Goal: Task Accomplishment & Management: Manage account settings

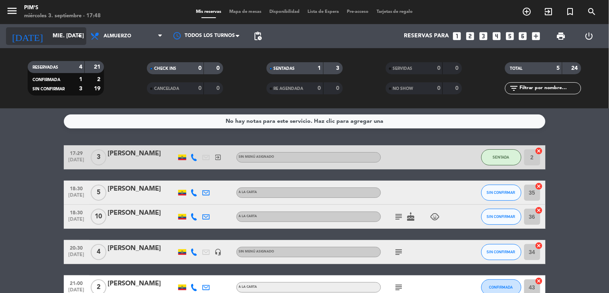
click at [55, 34] on input "mié. [DATE]" at bounding box center [87, 36] width 76 height 14
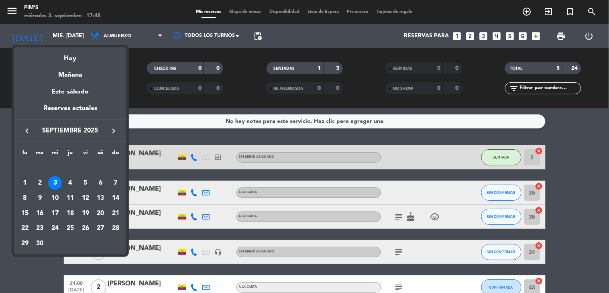
click at [25, 184] on div "1" at bounding box center [25, 183] width 14 height 14
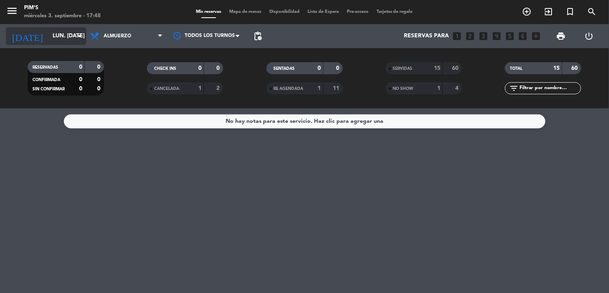
click at [49, 31] on input "lun. [DATE]" at bounding box center [87, 36] width 76 height 14
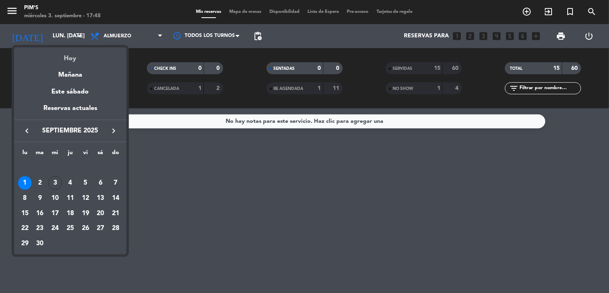
click at [73, 60] on div "Hoy" at bounding box center [70, 55] width 112 height 16
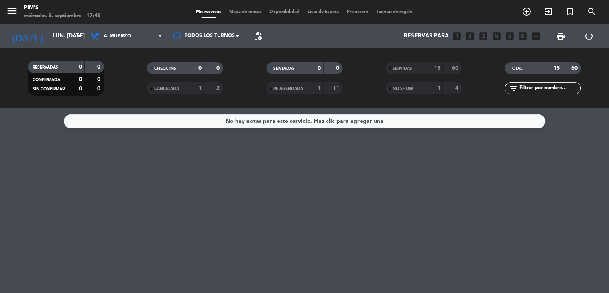
type input "mié. [DATE]"
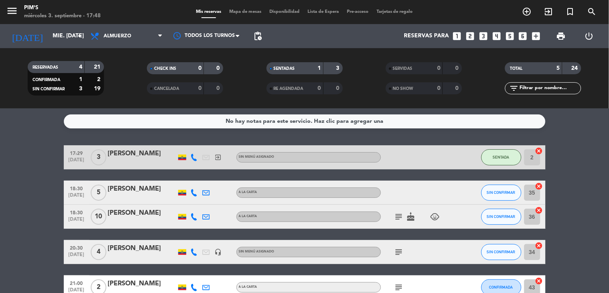
click at [191, 155] on icon at bounding box center [194, 157] width 7 height 7
click at [225, 156] on div at bounding box center [231, 157] width 12 height 24
click at [216, 156] on icon "exit_to_app" at bounding box center [218, 157] width 7 height 7
click at [444, 159] on div at bounding box center [417, 157] width 72 height 24
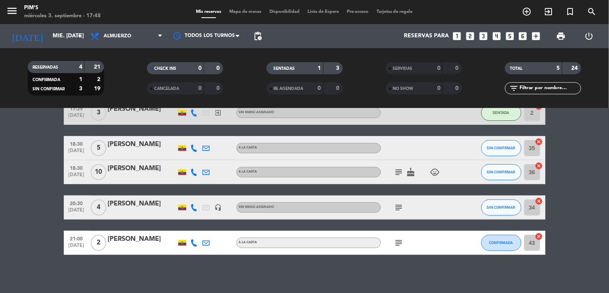
scroll to position [46, 0]
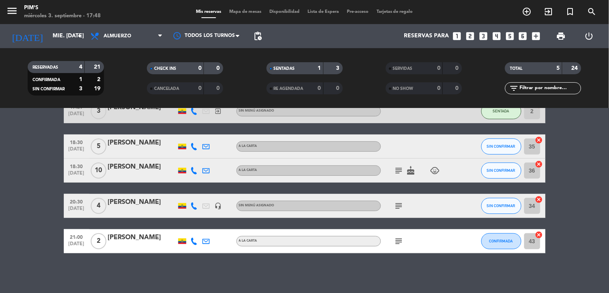
click at [215, 206] on icon "headset_mic" at bounding box center [218, 205] width 7 height 7
click at [429, 204] on div "subject" at bounding box center [417, 206] width 72 height 24
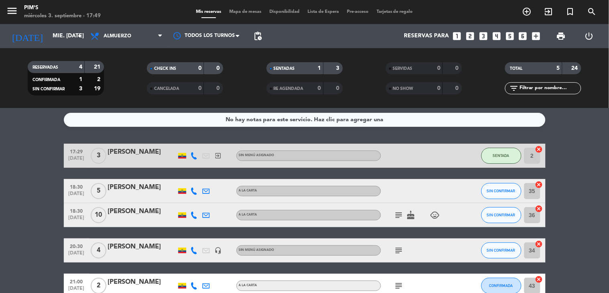
scroll to position [0, 0]
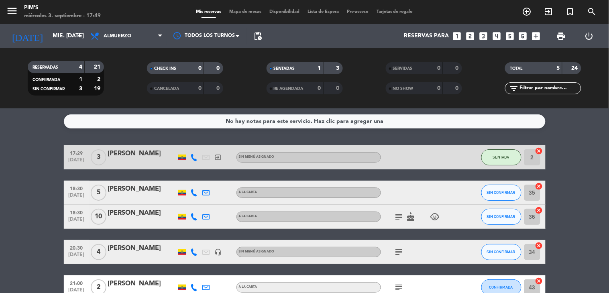
click at [431, 216] on icon "child_care" at bounding box center [436, 217] width 10 height 10
click at [407, 216] on icon "cake" at bounding box center [412, 217] width 10 height 10
click at [399, 214] on icon "subject" at bounding box center [400, 217] width 10 height 10
click at [383, 210] on div "subject VENTANA cake child_care" at bounding box center [417, 217] width 72 height 24
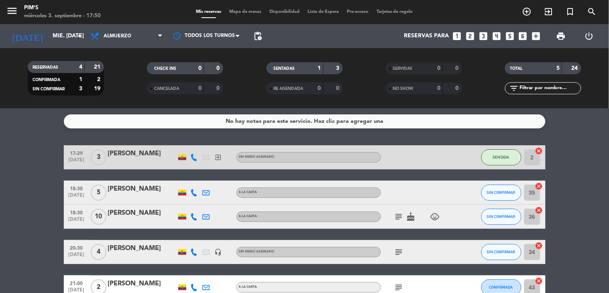
click at [536, 187] on icon "cancel" at bounding box center [540, 186] width 8 height 8
click at [536, 211] on icon "cancel" at bounding box center [540, 210] width 8 height 8
click at [537, 244] on icon "cancel" at bounding box center [540, 246] width 8 height 8
click at [536, 280] on icon "cancel" at bounding box center [540, 281] width 8 height 8
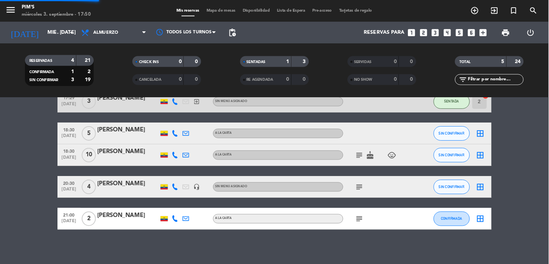
scroll to position [45, 0]
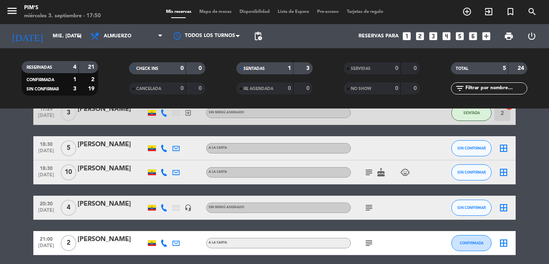
click at [423, 168] on div at bounding box center [434, 172] width 22 height 24
click at [364, 173] on icon "subject" at bounding box center [369, 173] width 10 height 10
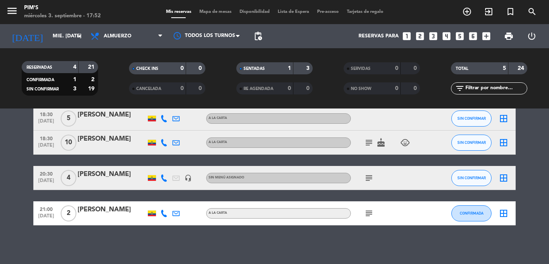
scroll to position [76, 0]
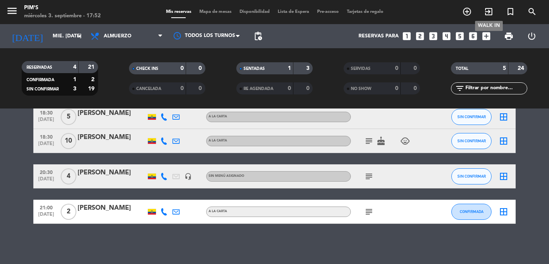
click at [489, 12] on icon "exit_to_app" at bounding box center [489, 12] width 10 height 10
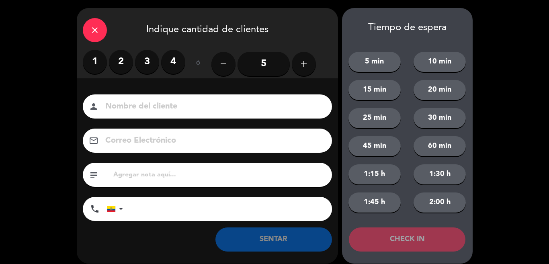
drag, startPoint x: 121, startPoint y: 65, endPoint x: 89, endPoint y: 76, distance: 33.7
click at [121, 65] on label "2" at bounding box center [121, 62] width 24 height 24
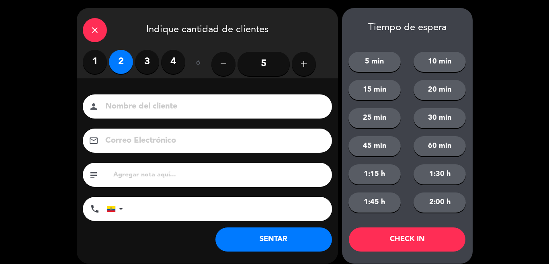
click at [166, 108] on input at bounding box center [212, 107] width 217 height 14
type input "[PERSON_NAME]"
click at [158, 211] on input "tel" at bounding box center [231, 209] width 201 height 24
type input "[PHONE_NUMBER]"
click at [277, 239] on button "SENTAR" at bounding box center [273, 239] width 117 height 24
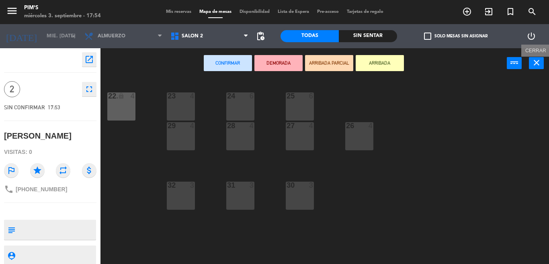
click at [537, 63] on icon "close" at bounding box center [536, 63] width 10 height 10
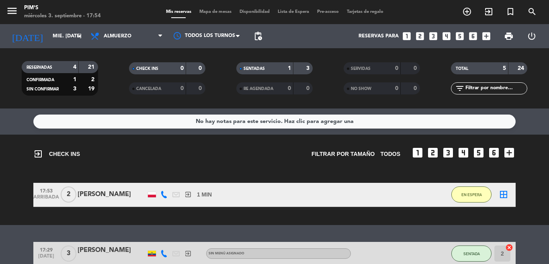
scroll to position [40, 0]
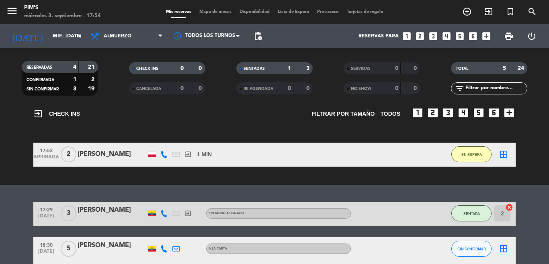
click at [499, 154] on icon "border_all" at bounding box center [504, 154] width 10 height 10
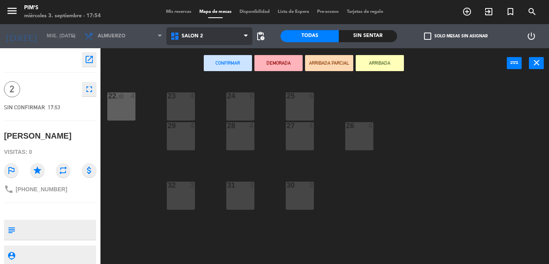
click at [225, 39] on span "Salón 2" at bounding box center [209, 36] width 86 height 18
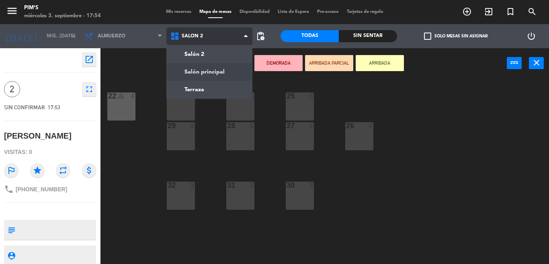
click at [212, 71] on ng-component "menu Pim's miércoles 3. septiembre - 17:54 Mis reservas Mapa de mesas Disponibi…" at bounding box center [274, 132] width 549 height 264
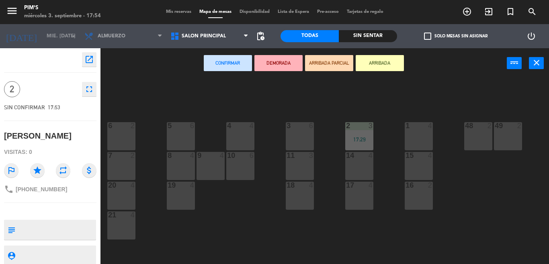
click at [472, 143] on div "48 2" at bounding box center [478, 136] width 28 height 28
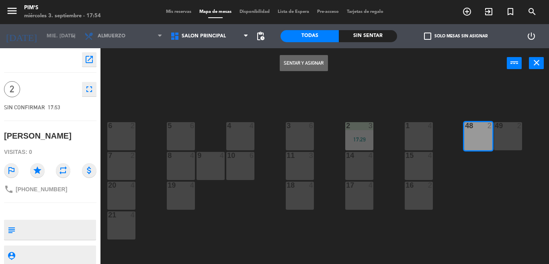
click at [309, 65] on button "Sentar y Asignar" at bounding box center [304, 63] width 48 height 16
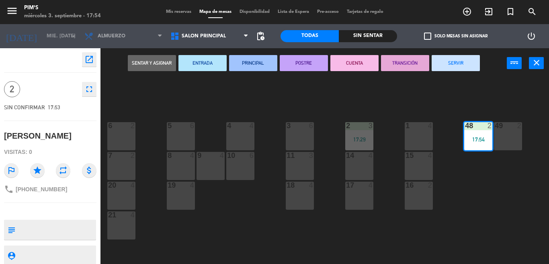
click at [309, 65] on button "POSTRE" at bounding box center [304, 63] width 48 height 16
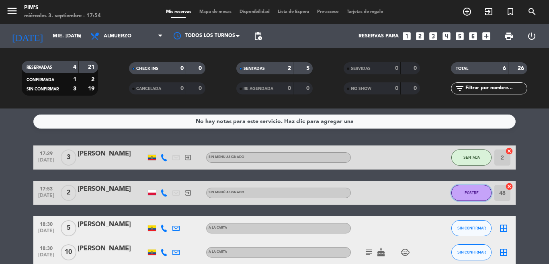
click at [461, 194] on button "POSTRE" at bounding box center [471, 193] width 40 height 16
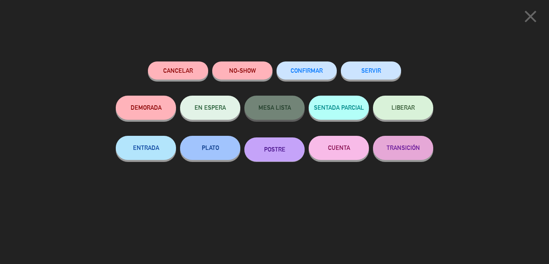
click at [404, 104] on button "LIBERAR" at bounding box center [403, 108] width 60 height 24
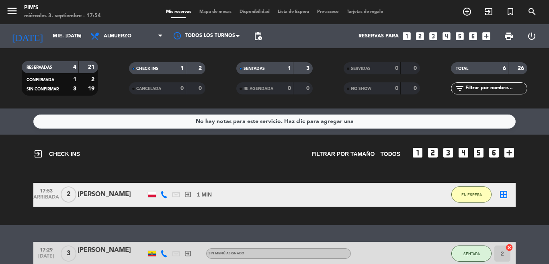
click at [499, 193] on icon "border_all" at bounding box center [504, 195] width 10 height 10
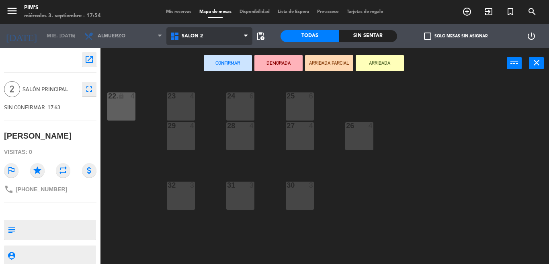
click at [182, 36] on span "Salón 2" at bounding box center [192, 36] width 21 height 6
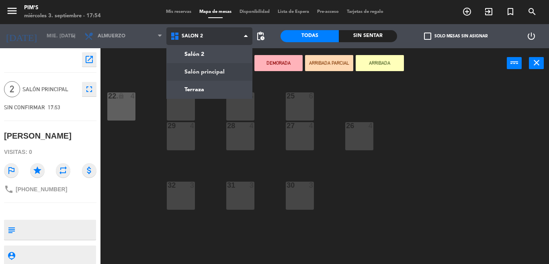
click at [196, 68] on ng-component "menu Pim's miércoles 3. septiembre - 17:54 Mis reservas Mapa de mesas Disponibi…" at bounding box center [274, 132] width 549 height 264
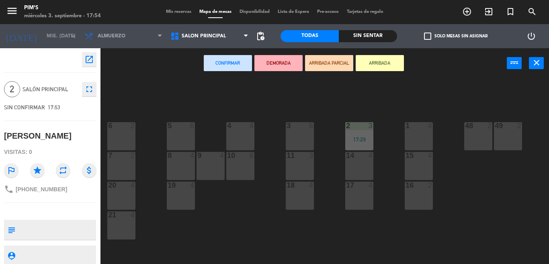
click at [472, 132] on div "48 2" at bounding box center [478, 136] width 28 height 28
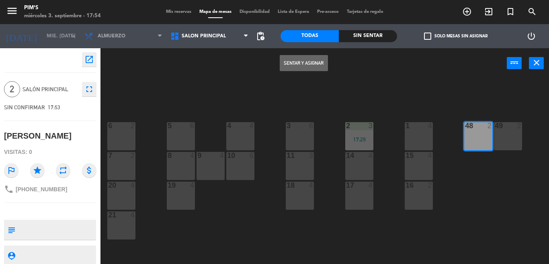
click at [314, 64] on button "Sentar y Asignar" at bounding box center [304, 63] width 48 height 16
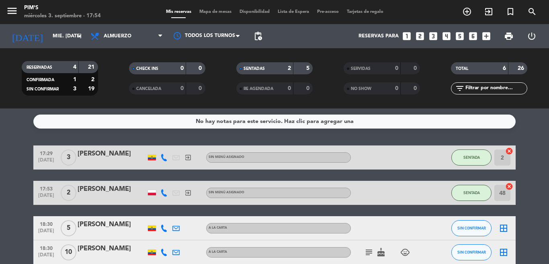
click at [520, 175] on bookings-row "17:29 [DATE] 3 [PERSON_NAME] exit_to_app Sin menú asignado SENTADA 2 cancel 17:…" at bounding box center [274, 240] width 549 height 190
click at [16, 179] on bookings-row "17:29 [DATE] 3 [PERSON_NAME] exit_to_app Sin menú asignado SENTADA 2 cancel 17:…" at bounding box center [274, 240] width 549 height 190
click at [324, 71] on filter-checkbox "SENTADAS 2 5" at bounding box center [274, 68] width 107 height 12
click at [518, 160] on bookings-row "17:29 [DATE] 3 [PERSON_NAME] exit_to_app Sin menú asignado SENTADA 2 cancel 17:…" at bounding box center [274, 240] width 549 height 190
click at [49, 37] on input "mié. [DATE]" at bounding box center [83, 36] width 68 height 14
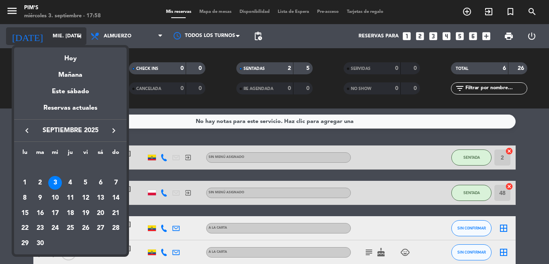
click at [37, 37] on div at bounding box center [274, 132] width 549 height 264
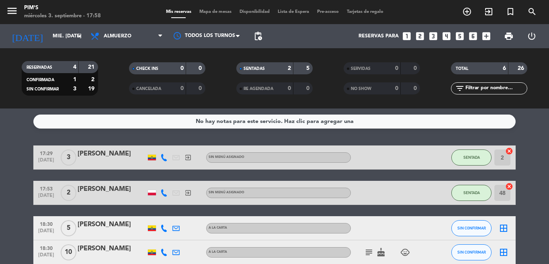
click at [460, 39] on icon "looks_5" at bounding box center [459, 36] width 10 height 10
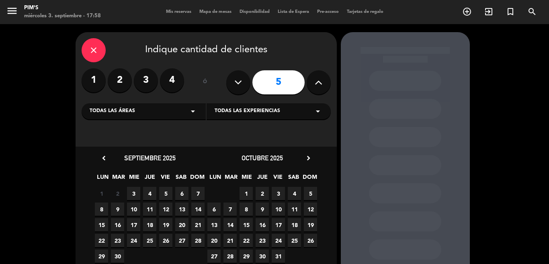
click at [132, 193] on span "3" at bounding box center [133, 193] width 13 height 13
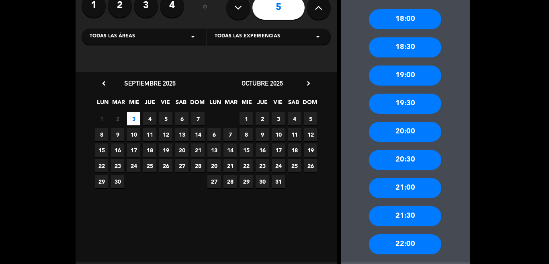
scroll to position [116, 0]
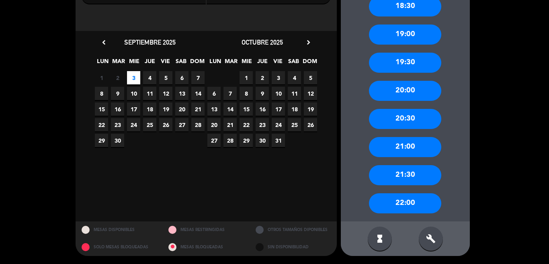
click at [407, 143] on div "21:00" at bounding box center [405, 147] width 72 height 20
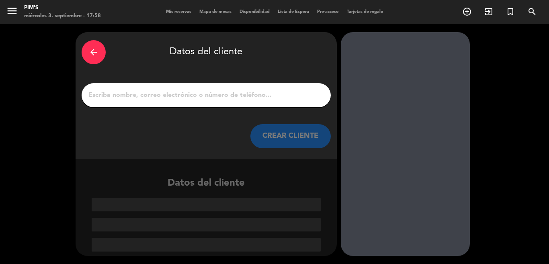
scroll to position [0, 0]
click at [199, 92] on input "1" at bounding box center [206, 95] width 237 height 11
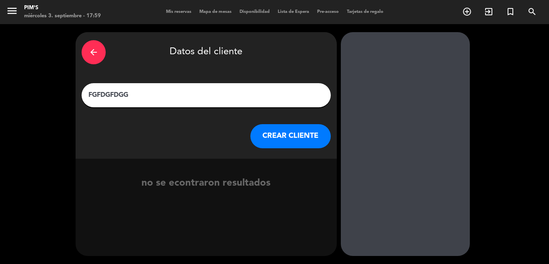
type input "FGFDGFDGG"
click at [288, 140] on button "CREAR CLIENTE" at bounding box center [290, 136] width 80 height 24
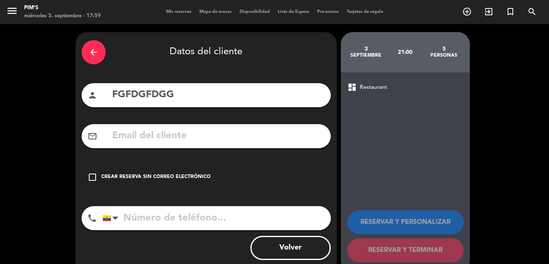
click at [90, 180] on icon "check_box_outline_blank" at bounding box center [93, 177] width 10 height 10
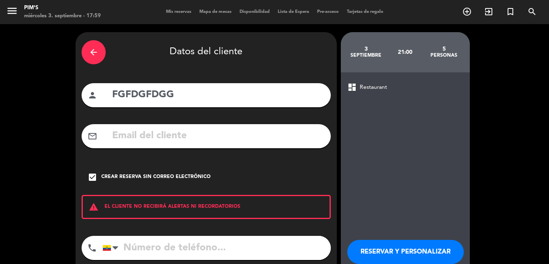
click at [153, 247] on input "tel" at bounding box center [216, 248] width 228 height 24
click at [89, 51] on icon "arrow_back" at bounding box center [94, 52] width 10 height 10
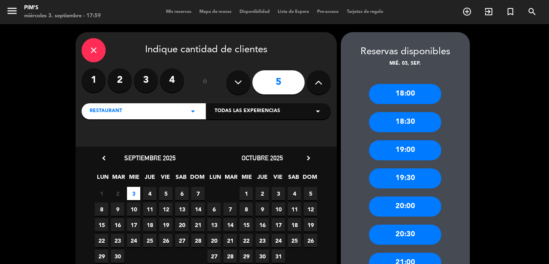
click at [89, 52] on icon "close" at bounding box center [94, 50] width 10 height 10
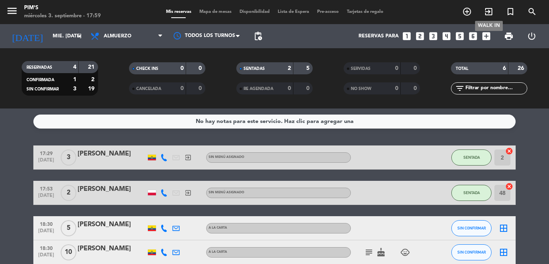
click at [491, 10] on icon "exit_to_app" at bounding box center [489, 12] width 10 height 10
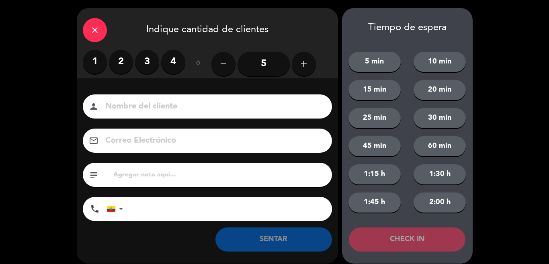
click at [149, 176] on input "text" at bounding box center [218, 174] width 213 height 11
click at [214, 179] on input "text" at bounding box center [218, 174] width 213 height 11
click at [87, 29] on div "close" at bounding box center [95, 30] width 24 height 24
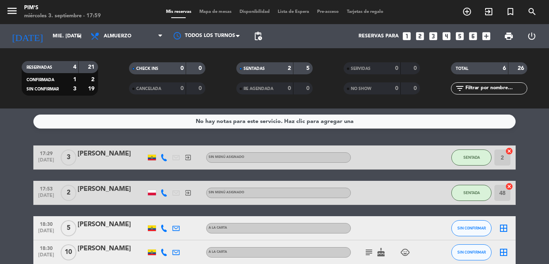
click at [98, 152] on div "[PERSON_NAME]" at bounding box center [112, 154] width 68 height 10
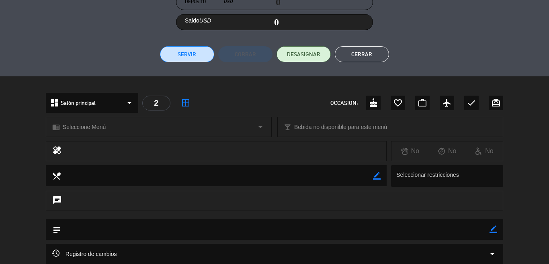
scroll to position [201, 0]
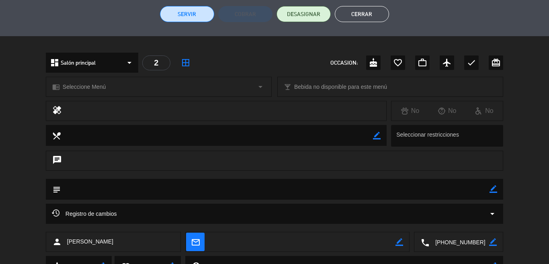
click at [489, 188] on icon "border_color" at bounding box center [493, 189] width 8 height 8
click at [394, 192] on textarea at bounding box center [275, 189] width 429 height 20
type textarea "v"
type textarea "V"
type textarea "PV"
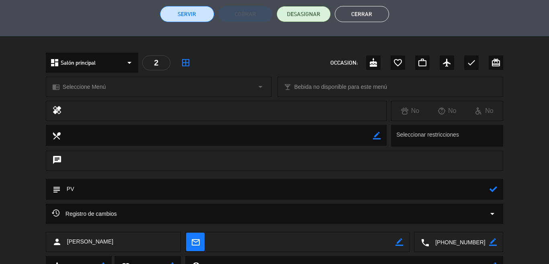
click at [489, 191] on icon at bounding box center [493, 189] width 8 height 8
click at [489, 187] on icon "border_color" at bounding box center [493, 189] width 8 height 8
drag, startPoint x: 101, startPoint y: 190, endPoint x: 37, endPoint y: 187, distance: 64.3
click at [37, 187] on div "subject" at bounding box center [274, 191] width 549 height 25
click at [489, 191] on icon at bounding box center [493, 189] width 8 height 8
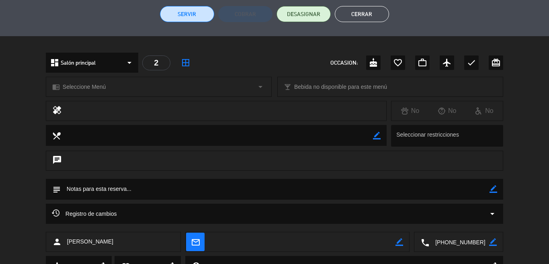
click at [506, 166] on div "chat" at bounding box center [274, 165] width 549 height 28
click at [383, 13] on button "Cerrar" at bounding box center [362, 14] width 54 height 16
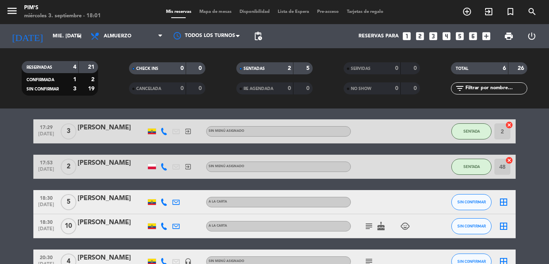
scroll to position [40, 0]
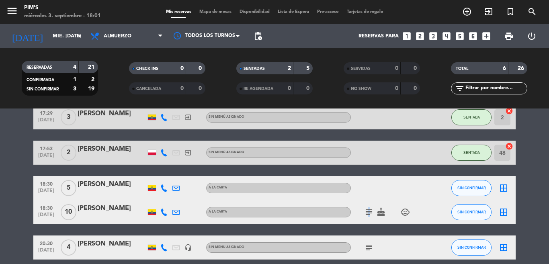
click at [364, 215] on icon "subject" at bounding box center [369, 212] width 10 height 10
click at [376, 211] on icon "cake" at bounding box center [381, 212] width 10 height 10
click at [364, 211] on icon "subject" at bounding box center [369, 212] width 10 height 10
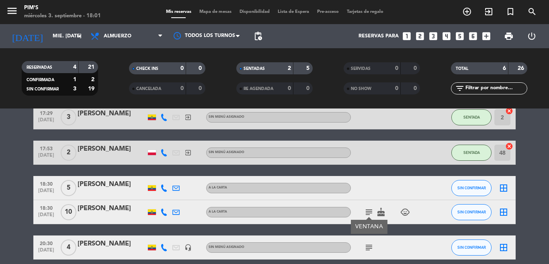
click at [364, 211] on icon "subject" at bounding box center [369, 212] width 10 height 10
click at [360, 194] on div at bounding box center [387, 188] width 72 height 24
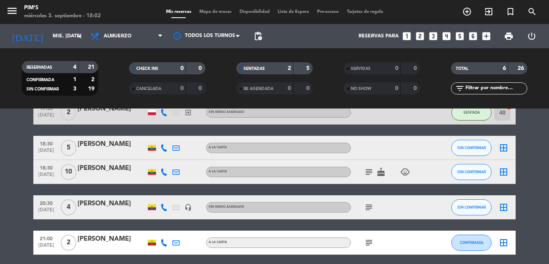
click at [365, 206] on icon "subject" at bounding box center [369, 207] width 10 height 10
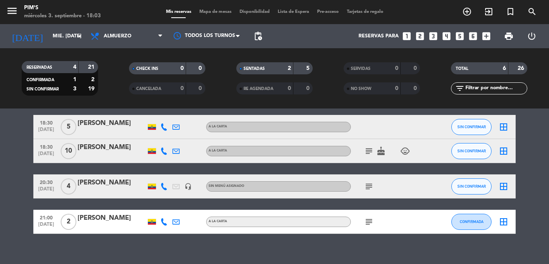
scroll to position [111, 0]
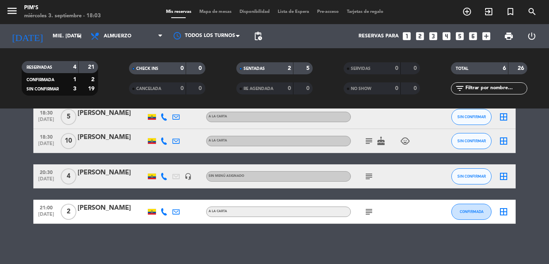
click at [364, 211] on icon "subject" at bounding box center [369, 212] width 10 height 10
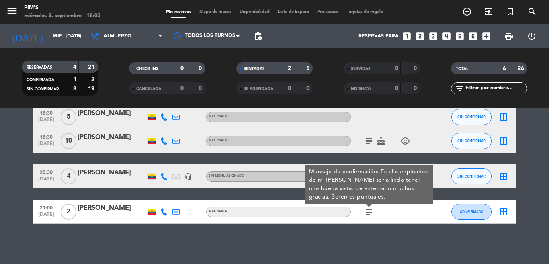
click at [387, 215] on div "subject Mensaje de confirmación: Es el cumpleaños de mi [PERSON_NAME] sería lin…" at bounding box center [387, 212] width 72 height 24
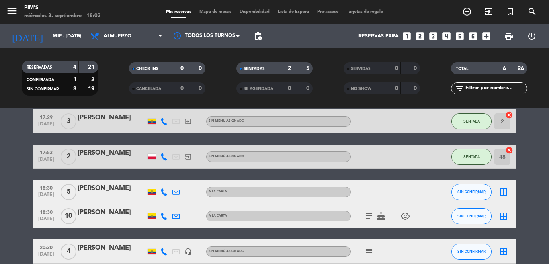
scroll to position [0, 0]
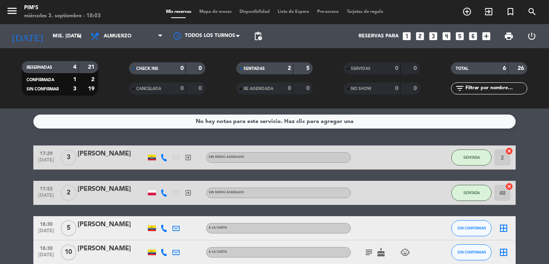
click at [95, 190] on div "[PERSON_NAME]" at bounding box center [112, 189] width 68 height 10
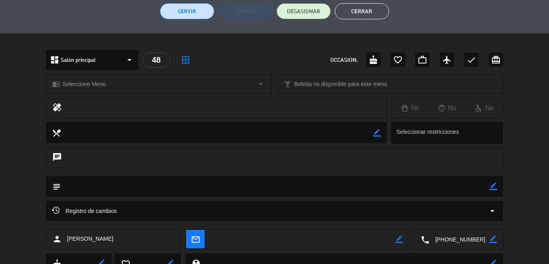
scroll to position [237, 0]
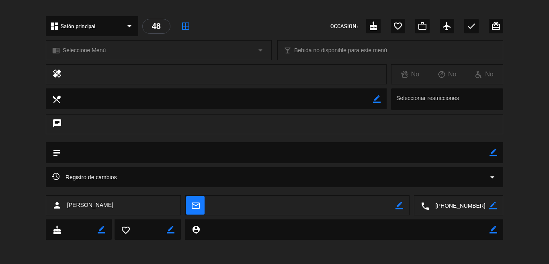
click at [489, 208] on icon "border_color" at bounding box center [493, 206] width 8 height 8
click at [432, 206] on textarea at bounding box center [459, 206] width 60 height 20
type textarea "[PHONE_NUMBER]"
click at [489, 206] on icon at bounding box center [493, 206] width 8 height 8
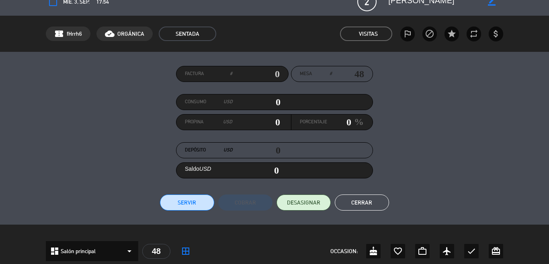
scroll to position [0, 0]
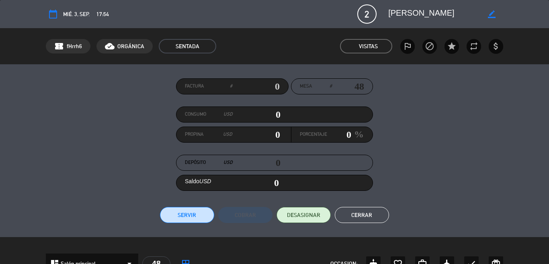
click at [351, 217] on button "Cerrar" at bounding box center [362, 215] width 54 height 16
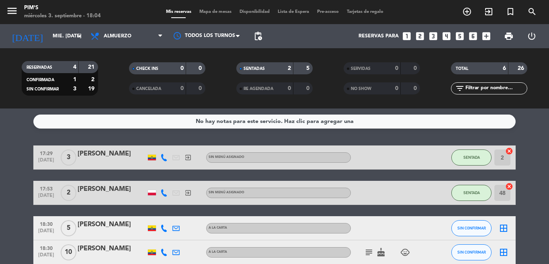
click at [105, 191] on div "[PERSON_NAME]" at bounding box center [112, 189] width 68 height 10
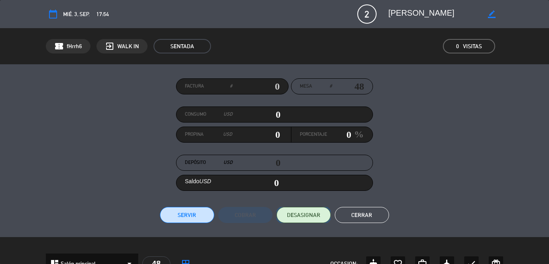
click at [306, 215] on span "DESASIGNAR" at bounding box center [303, 215] width 33 height 8
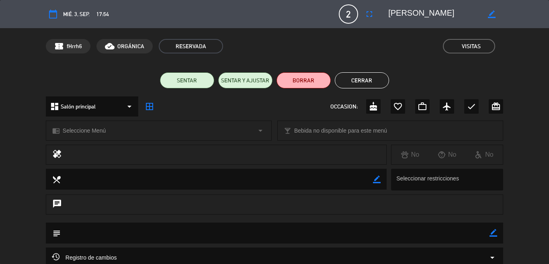
click at [370, 81] on button "Cerrar" at bounding box center [362, 80] width 54 height 16
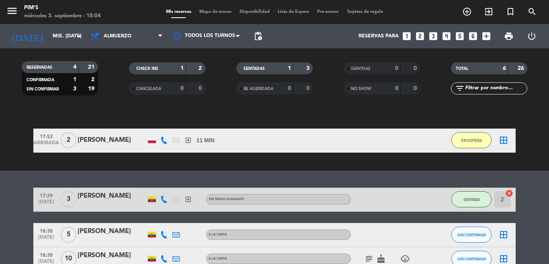
scroll to position [40, 0]
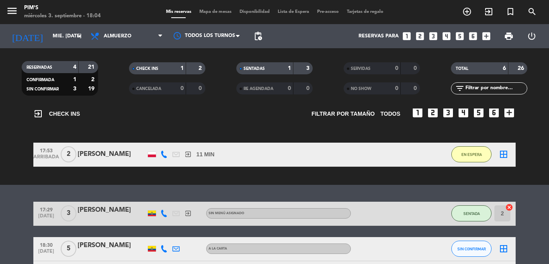
click at [500, 152] on icon "border_all" at bounding box center [504, 154] width 10 height 10
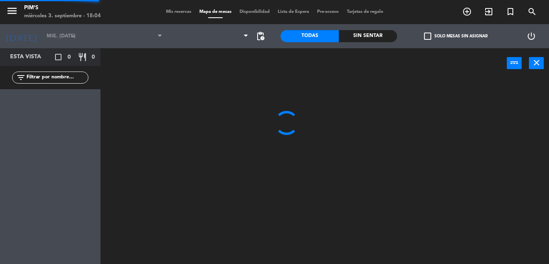
click at [500, 152] on div at bounding box center [327, 171] width 443 height 186
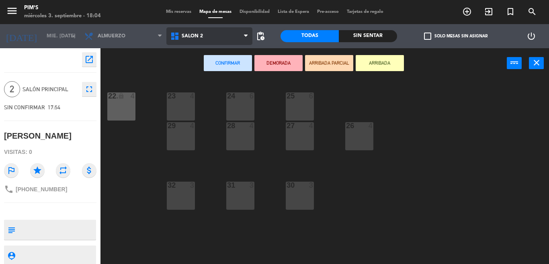
click at [209, 39] on span "Salón 2" at bounding box center [209, 36] width 86 height 18
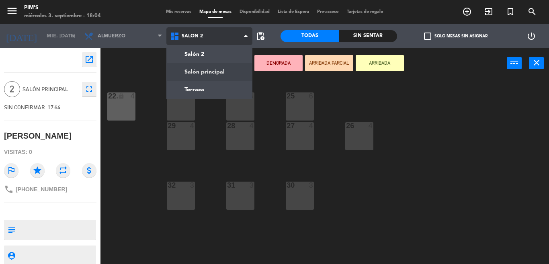
click at [215, 65] on ng-component "menu Pim's miércoles 3. septiembre - 18:04 Mis reservas Mapa de mesas Disponibi…" at bounding box center [274, 132] width 549 height 264
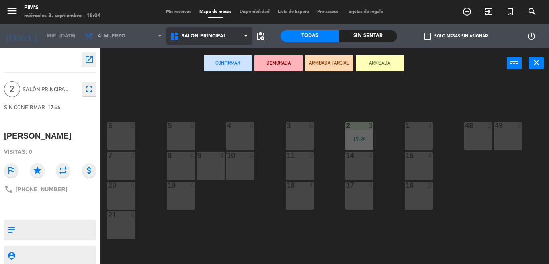
click at [224, 38] on span "Salón principal" at bounding box center [209, 36] width 86 height 18
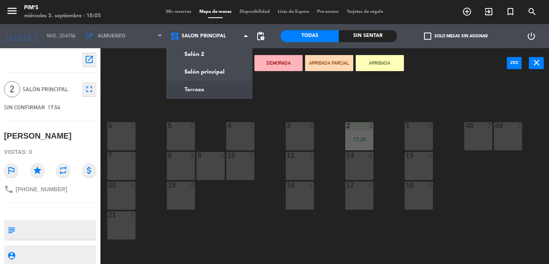
click at [481, 136] on div "48 2" at bounding box center [478, 136] width 28 height 28
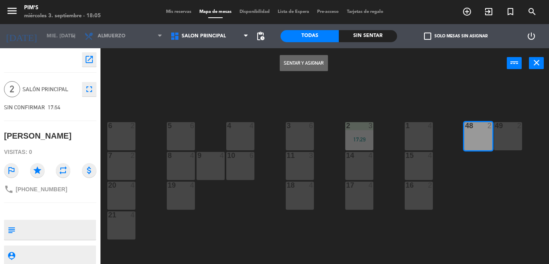
click at [308, 62] on button "Sentar y Asignar" at bounding box center [304, 63] width 48 height 16
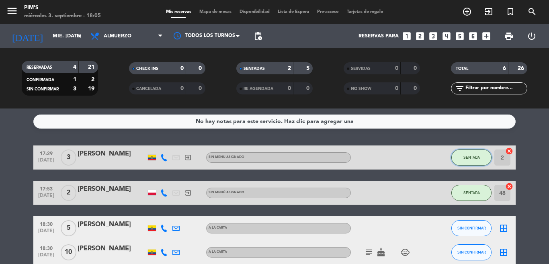
click at [463, 157] on span "SENTADA" at bounding box center [471, 157] width 16 height 4
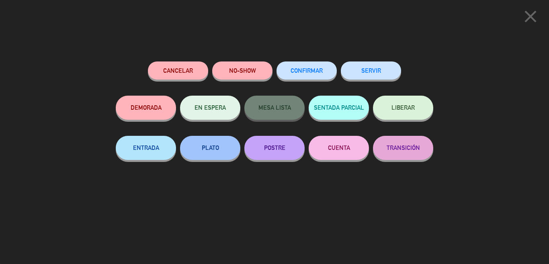
click at [527, 16] on icon "close" at bounding box center [530, 16] width 20 height 20
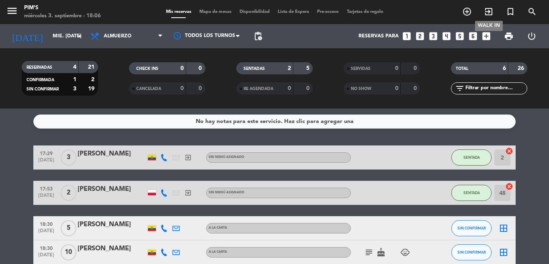
click at [486, 8] on icon "exit_to_app" at bounding box center [489, 12] width 10 height 10
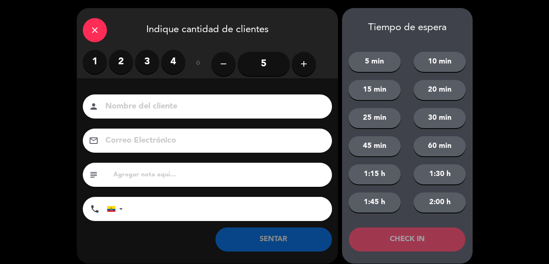
click at [98, 63] on label "1" at bounding box center [95, 62] width 24 height 24
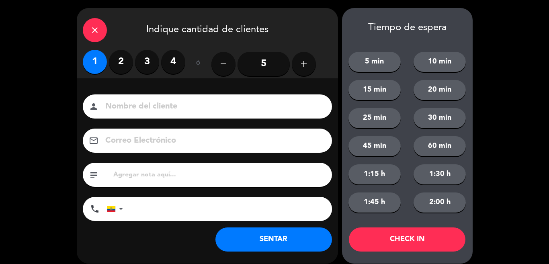
click at [190, 110] on input at bounding box center [212, 107] width 217 height 14
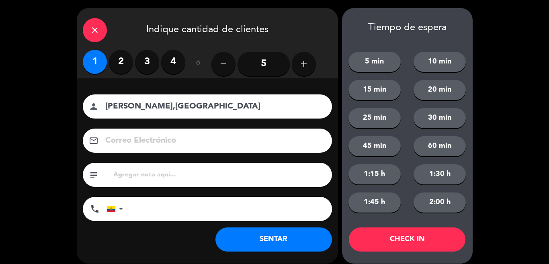
click at [149, 106] on input "[PERSON_NAME],[GEOGRAPHIC_DATA]" at bounding box center [212, 107] width 217 height 14
type input "KIARA BAHIA"
click at [193, 211] on input "tel" at bounding box center [231, 209] width 201 height 24
click at [282, 237] on button "SENTAR" at bounding box center [273, 239] width 117 height 24
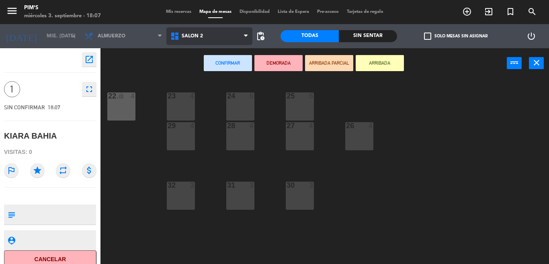
click at [184, 39] on span "Salón 2" at bounding box center [192, 36] width 21 height 6
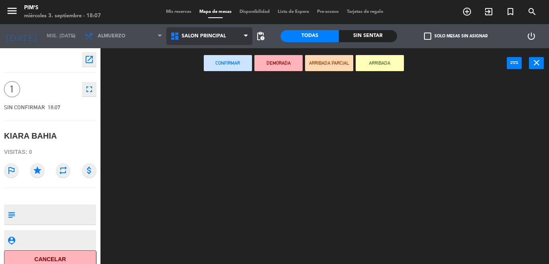
click at [215, 69] on ng-component "menu Pim's miércoles 3. septiembre - 18:07 Mis reservas Mapa de mesas Disponibi…" at bounding box center [274, 132] width 549 height 264
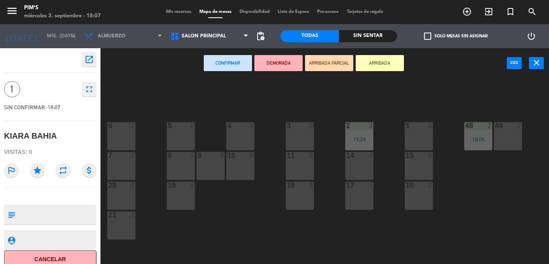
click at [136, 109] on div "6 2 5 6 4 4 3 6 48 2 18:05 2 3 17:29 1 4 49 2 7 2 8 4 10 6 14 4 15 4 9 4 11 3 2…" at bounding box center [327, 171] width 443 height 186
click at [125, 136] on div "6 2" at bounding box center [121, 136] width 28 height 28
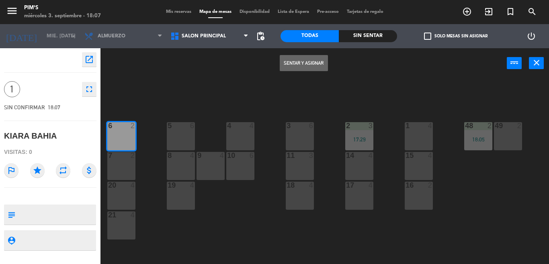
click at [321, 62] on button "Sentar y Asignar" at bounding box center [304, 63] width 48 height 16
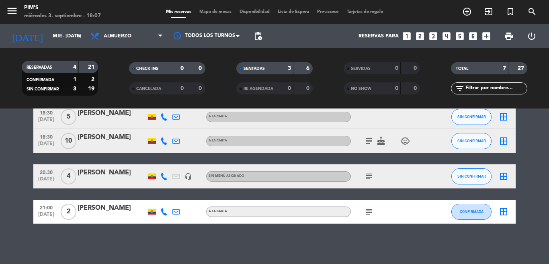
scroll to position [106, 0]
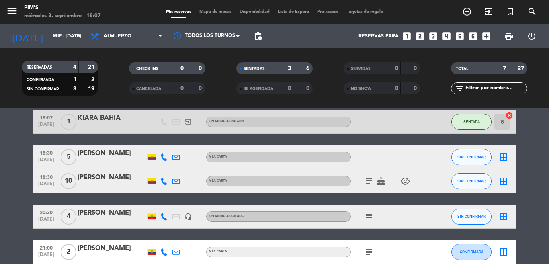
click at [517, 162] on bookings-row "17:29 [DATE] 3 [PERSON_NAME] exit_to_app Sin menú asignado SENTADA 2 cancel 17:…" at bounding box center [274, 151] width 549 height 225
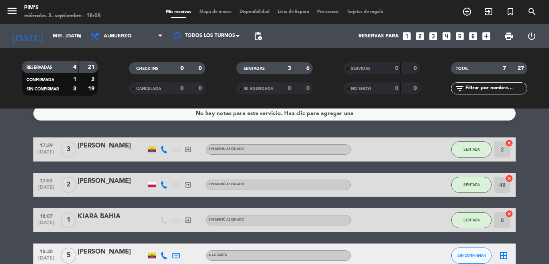
scroll to position [0, 0]
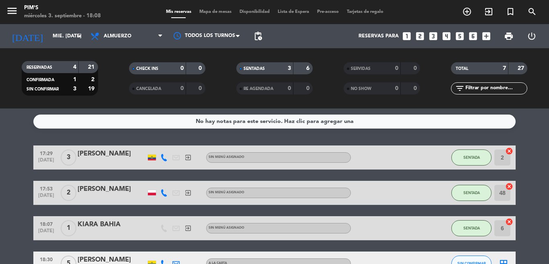
click at [520, 180] on bookings-row "17:29 [DATE] 3 [PERSON_NAME] exit_to_app Sin menú asignado SENTADA 2 cancel 17:…" at bounding box center [274, 257] width 549 height 225
click at [160, 158] on icon at bounding box center [163, 157] width 7 height 7
click at [101, 140] on div "No hay notas para este servicio. Haz clic para agregar una 17:29 [DATE] 3 [PERS…" at bounding box center [274, 185] width 549 height 155
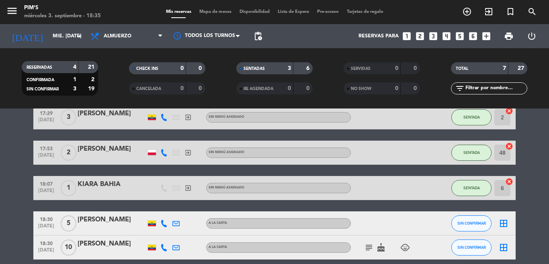
click at [381, 245] on icon "cake" at bounding box center [381, 248] width 10 height 10
click at [364, 250] on icon "subject" at bounding box center [369, 248] width 10 height 10
click at [402, 247] on icon "child_care" at bounding box center [405, 248] width 10 height 10
click at [356, 237] on div "subject cake child_care 2" at bounding box center [387, 247] width 72 height 24
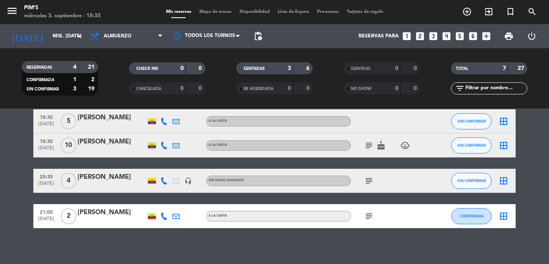
scroll to position [147, 0]
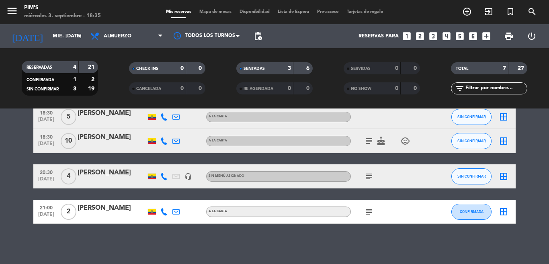
click at [366, 176] on icon "subject" at bounding box center [369, 177] width 10 height 10
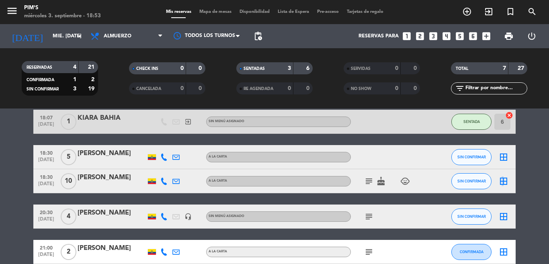
click at [499, 178] on icon "border_all" at bounding box center [504, 181] width 10 height 10
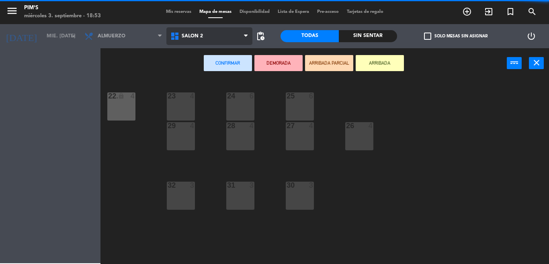
click at [206, 40] on span "Salón 2" at bounding box center [209, 36] width 86 height 18
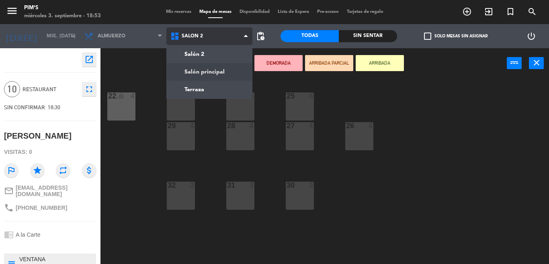
click at [207, 79] on ng-component "menu Pim's miércoles 3. septiembre - 18:53 Mis reservas Mapa de mesas Disponibi…" at bounding box center [274, 132] width 549 height 264
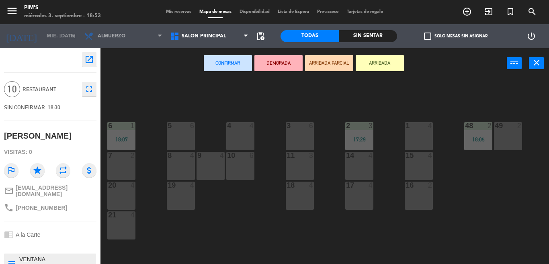
click at [186, 135] on div "5 6" at bounding box center [181, 136] width 28 height 28
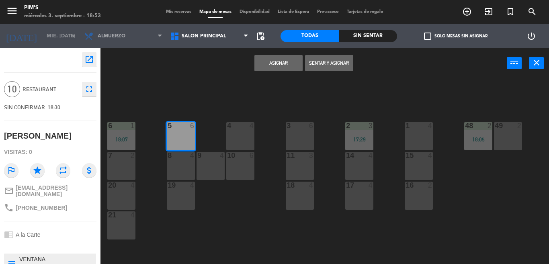
click at [279, 62] on button "Asignar" at bounding box center [278, 63] width 48 height 16
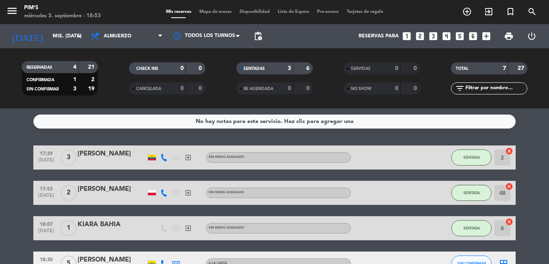
click at [214, 12] on span "Mapa de mesas" at bounding box center [215, 12] width 40 height 4
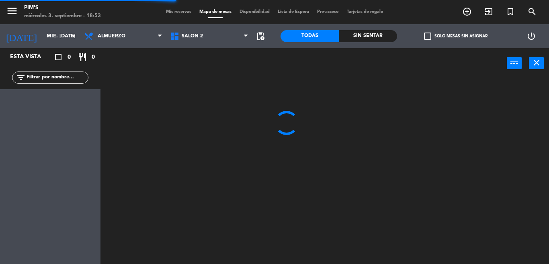
click at [176, 14] on span "Mis reservas" at bounding box center [178, 12] width 33 height 4
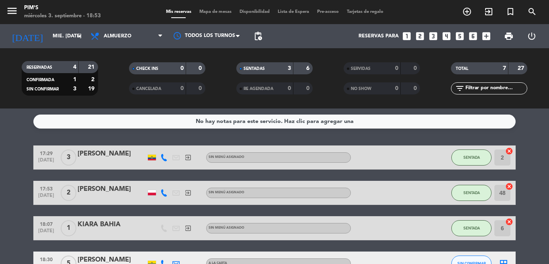
scroll to position [80, 0]
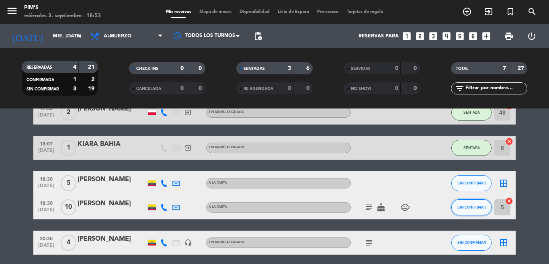
click at [460, 207] on span "SIN CONFIRMAR" at bounding box center [471, 207] width 29 height 4
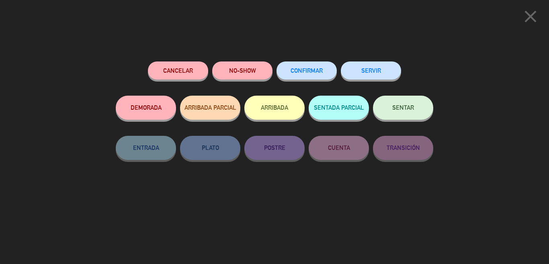
click at [194, 107] on span "ARRIBADA PARCIAL" at bounding box center [210, 107] width 52 height 7
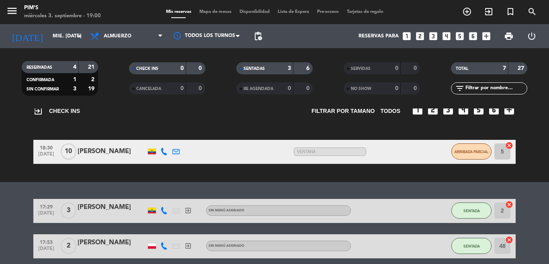
scroll to position [56, 0]
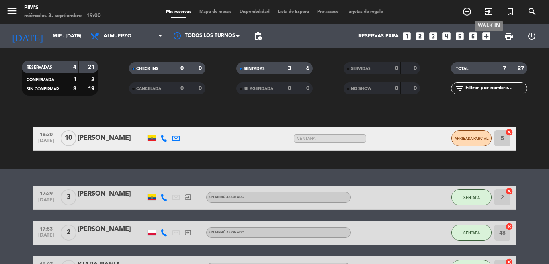
click at [490, 6] on span "exit_to_app" at bounding box center [489, 12] width 22 height 14
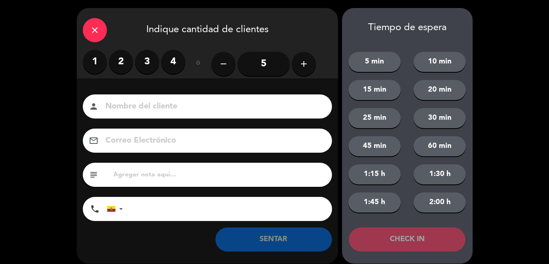
click at [127, 64] on label "2" at bounding box center [121, 62] width 24 height 24
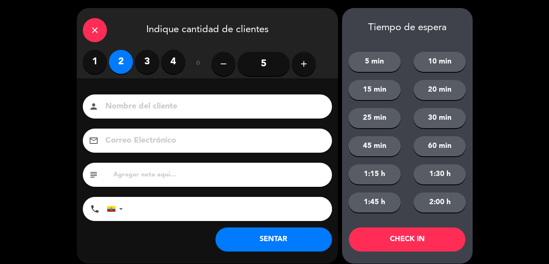
click at [153, 106] on input at bounding box center [212, 107] width 217 height 14
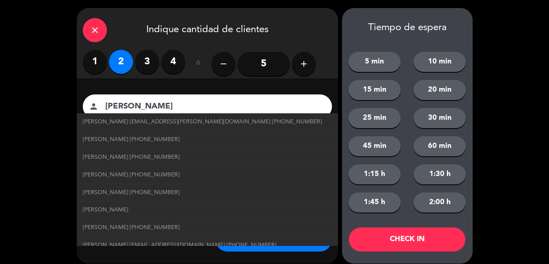
type input "[PERSON_NAME]"
click at [287, 247] on button "SENTAR" at bounding box center [273, 239] width 117 height 24
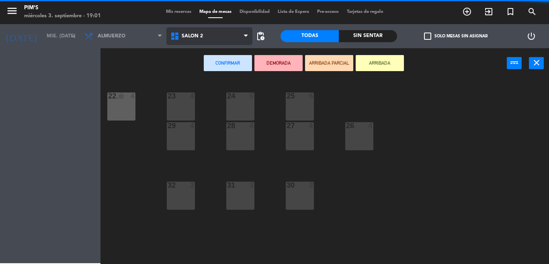
click at [202, 35] on span "Salón 2" at bounding box center [192, 36] width 21 height 6
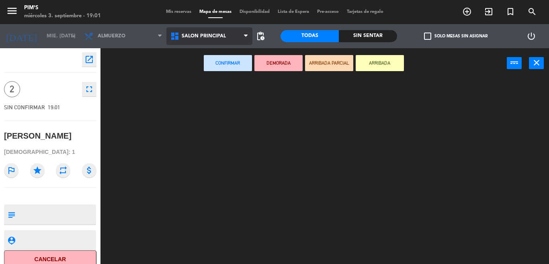
click at [205, 74] on ng-component "menu Pim's miércoles 3. septiembre - 19:01 Mis reservas Mapa de mesas Disponibi…" at bounding box center [274, 132] width 549 height 264
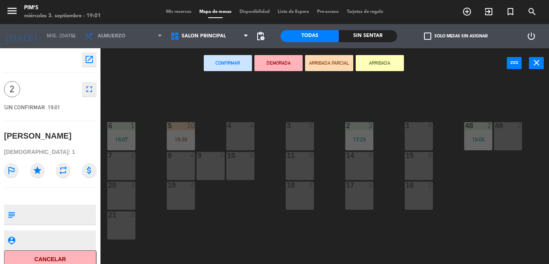
click at [520, 142] on div "49 2" at bounding box center [508, 136] width 28 height 28
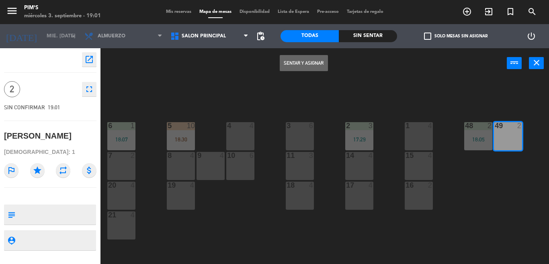
click at [313, 68] on button "Sentar y Asignar" at bounding box center [304, 63] width 48 height 16
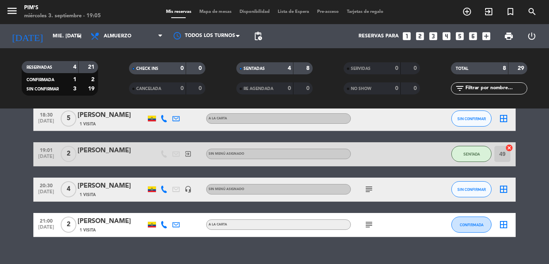
scroll to position [201, 0]
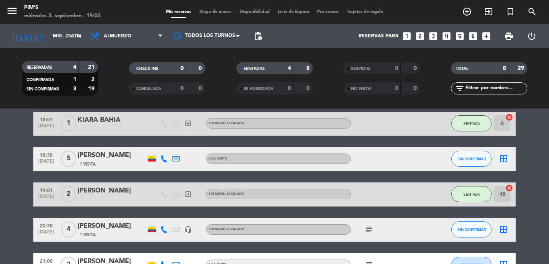
click at [499, 158] on icon "border_all" at bounding box center [504, 159] width 10 height 10
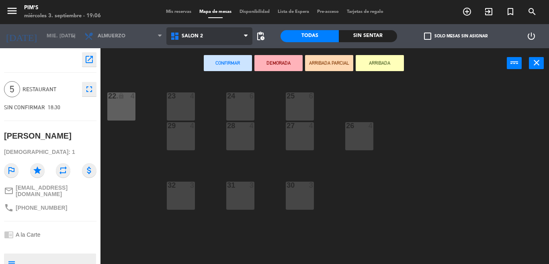
click at [240, 33] on span "Salón 2" at bounding box center [209, 36] width 86 height 18
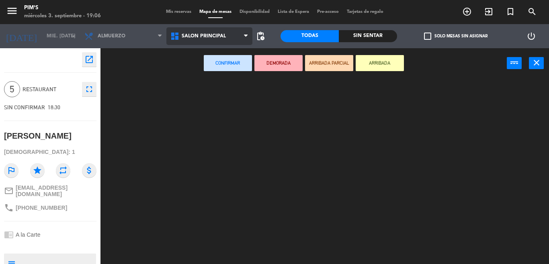
click at [195, 75] on ng-component "menu Pim's miércoles 3. septiembre - 19:06 Mis reservas Mapa de mesas Disponibi…" at bounding box center [274, 132] width 549 height 264
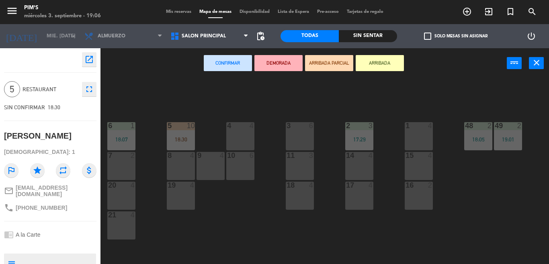
click at [302, 145] on div "3 6" at bounding box center [300, 136] width 28 height 28
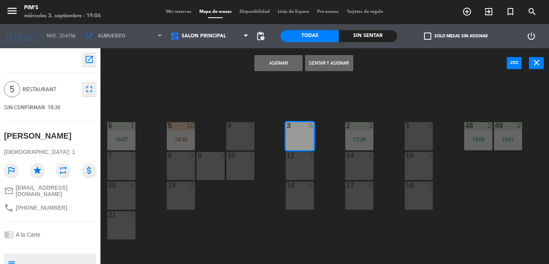
click at [318, 65] on button "Sentar y Asignar" at bounding box center [329, 63] width 48 height 16
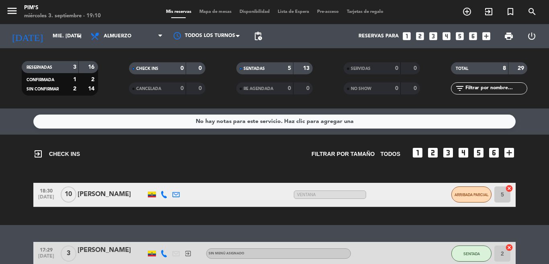
click at [164, 168] on div "exit_to_app CHECK INS Filtrar por tamaño TODOS looks_one looks_two looks_3 look…" at bounding box center [274, 180] width 549 height 90
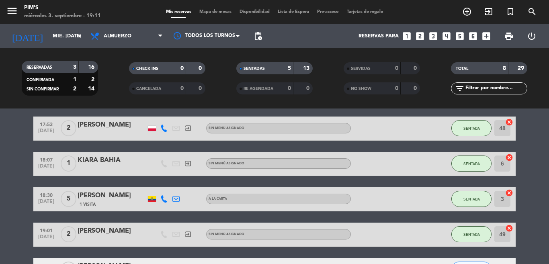
scroll to position [201, 0]
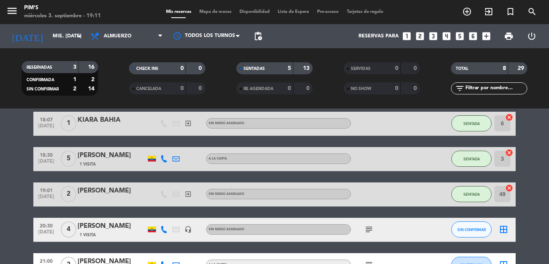
click at [366, 126] on div at bounding box center [387, 124] width 72 height 24
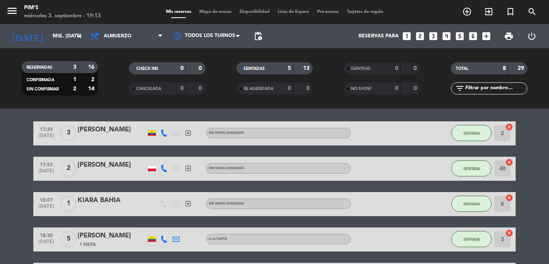
scroll to position [161, 0]
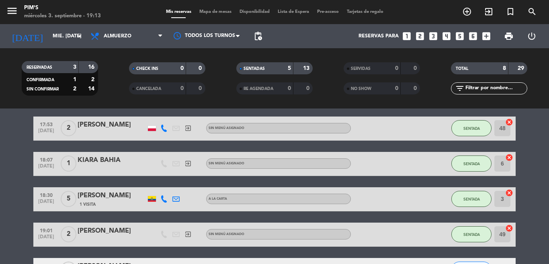
click at [351, 204] on div at bounding box center [387, 199] width 72 height 24
click at [464, 161] on button "SENTADA" at bounding box center [471, 163] width 40 height 16
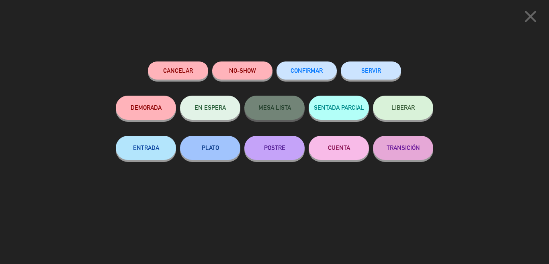
click at [388, 75] on button "SERVIR" at bounding box center [371, 70] width 60 height 18
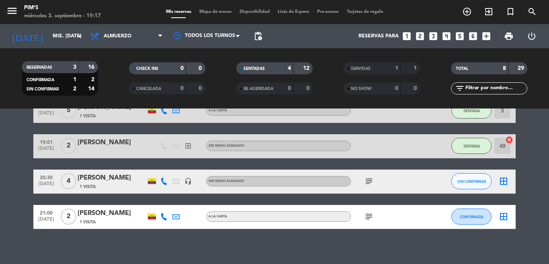
scroll to position [219, 0]
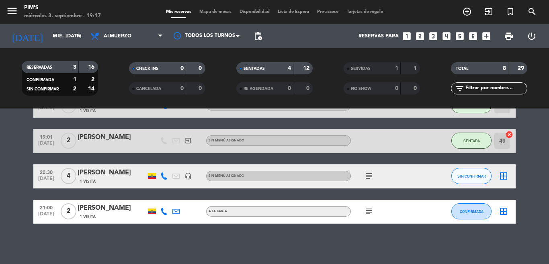
click at [364, 172] on icon "subject" at bounding box center [369, 176] width 10 height 10
click at [402, 228] on div "No hay notas para este servicio. Haz clic para agregar una exit_to_app CHECK IN…" at bounding box center [274, 185] width 549 height 155
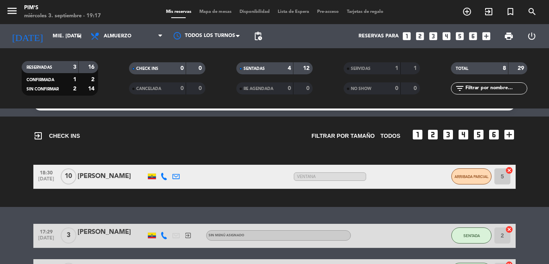
scroll to position [0, 0]
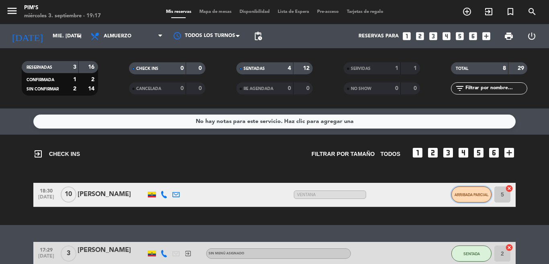
click at [455, 194] on span "ARRIBADA PARCIAL" at bounding box center [471, 194] width 34 height 4
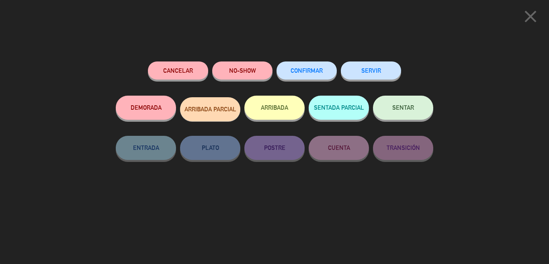
click at [302, 197] on div "Cancelar NO-SHOW CONFIRMAR SERVIR DEMORADA ARRIBADA PARCIAL ARRIBADA SENTADA PA…" at bounding box center [274, 131] width 317 height 141
click at [530, 20] on icon "close" at bounding box center [530, 16] width 20 height 20
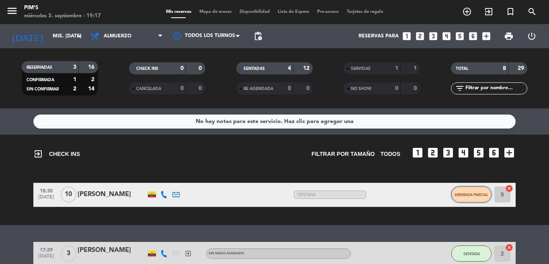
click at [481, 197] on button "ARRIBADA PARCIAL" at bounding box center [471, 194] width 40 height 16
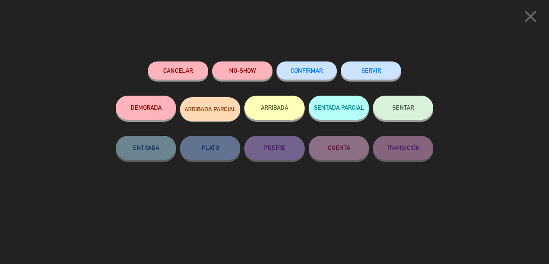
click at [330, 198] on div "Cancelar NO-SHOW CONFIRMAR SERVIR DEMORADA ARRIBADA PARCIAL ARRIBADA SENTADA PA…" at bounding box center [274, 131] width 317 height 141
click at [531, 5] on div "close" at bounding box center [274, 15] width 549 height 30
click at [532, 16] on icon "close" at bounding box center [530, 16] width 20 height 20
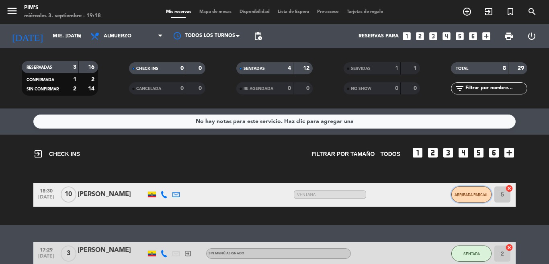
click at [460, 196] on span "ARRIBADA PARCIAL" at bounding box center [471, 194] width 34 height 4
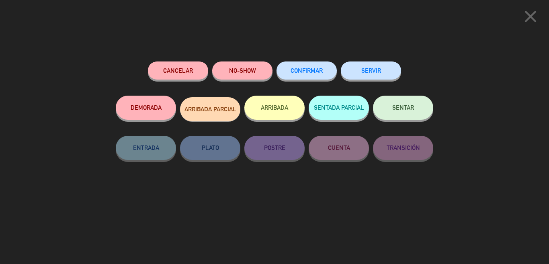
click at [348, 114] on button "SENTADA PARCIAL" at bounding box center [339, 108] width 60 height 24
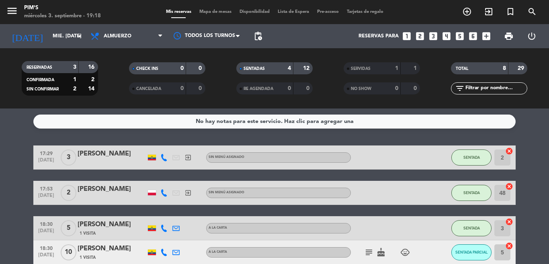
scroll to position [80, 0]
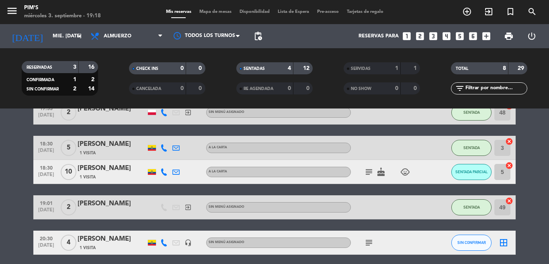
click at [376, 174] on icon "cake" at bounding box center [381, 172] width 10 height 10
click at [365, 170] on icon "subject" at bounding box center [369, 172] width 10 height 10
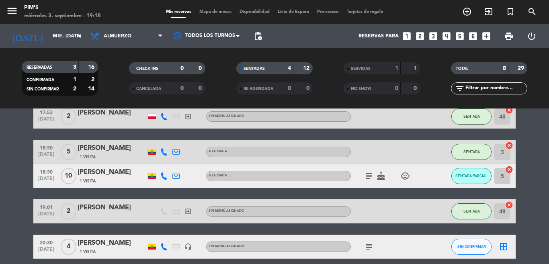
scroll to position [147, 0]
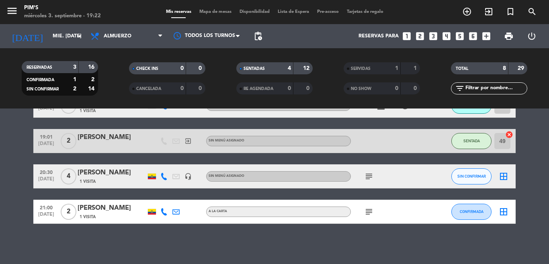
click at [443, 37] on icon "looks_4" at bounding box center [446, 36] width 10 height 10
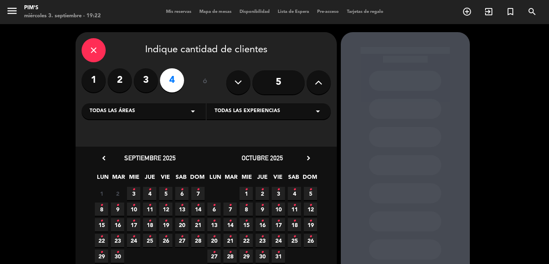
click at [130, 194] on span "3 •" at bounding box center [133, 193] width 13 height 13
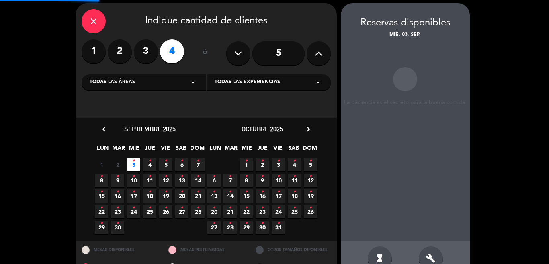
scroll to position [32, 0]
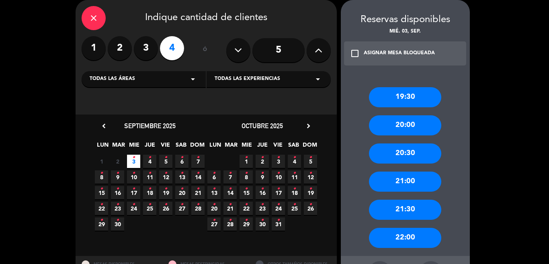
click at [409, 125] on div "20:00" at bounding box center [405, 125] width 72 height 20
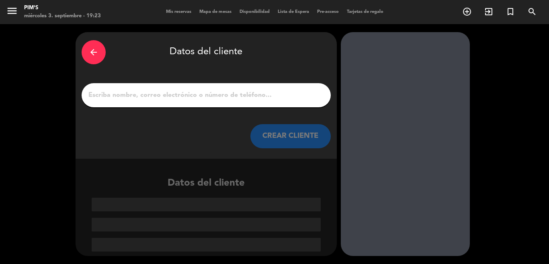
scroll to position [0, 0]
click at [267, 100] on input "1" at bounding box center [206, 95] width 237 height 11
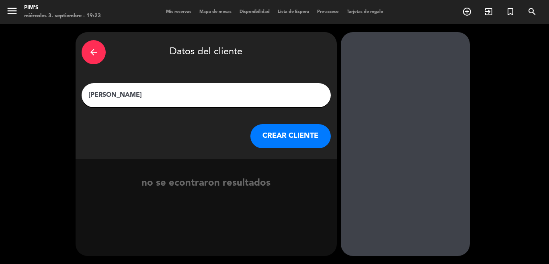
drag, startPoint x: 105, startPoint y: 96, endPoint x: 98, endPoint y: 96, distance: 6.4
click at [98, 96] on input "[PERSON_NAME]" at bounding box center [206, 95] width 237 height 11
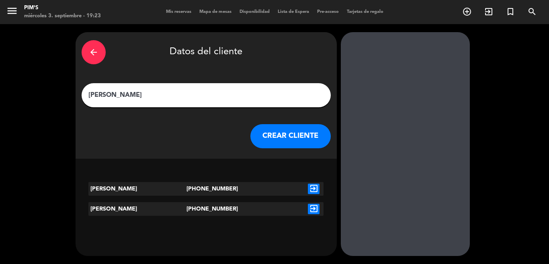
type input "[PERSON_NAME]"
click at [288, 140] on button "CREAR CLIENTE" at bounding box center [290, 136] width 80 height 24
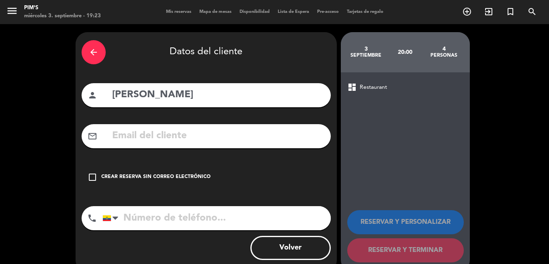
click at [93, 176] on icon "check_box_outline_blank" at bounding box center [93, 177] width 10 height 10
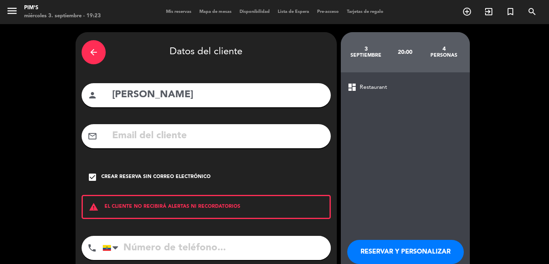
click at [149, 246] on input "tel" at bounding box center [216, 248] width 228 height 24
type input "0999562540"
click at [398, 251] on button "RESERVAR Y PERSONALIZAR" at bounding box center [405, 252] width 117 height 24
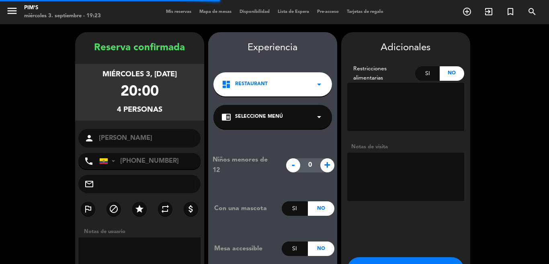
scroll to position [32, 0]
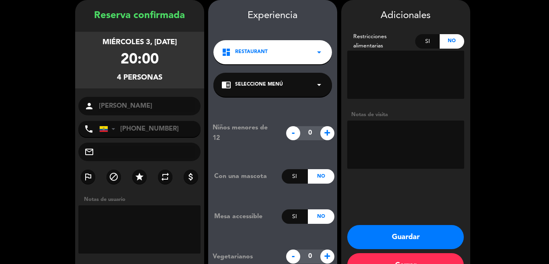
click at [411, 238] on button "Guardar" at bounding box center [405, 237] width 117 height 24
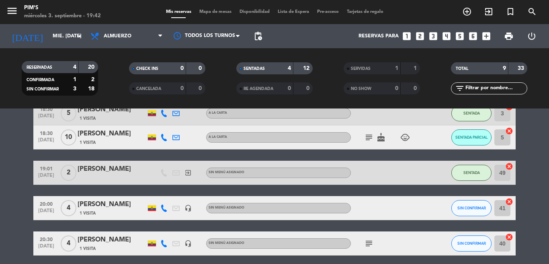
scroll to position [102, 0]
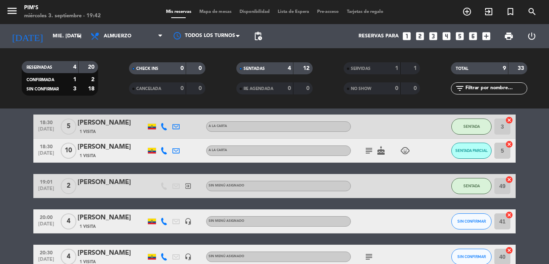
click at [520, 163] on bookings-row "17:29 [DATE] 3 [PERSON_NAME] exit_to_app Sin menú asignado SENTADA 2 cancel 17:…" at bounding box center [274, 174] width 549 height 260
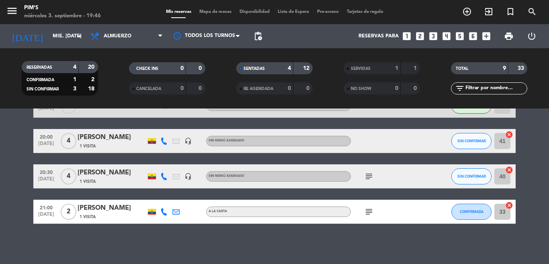
scroll to position [142, 0]
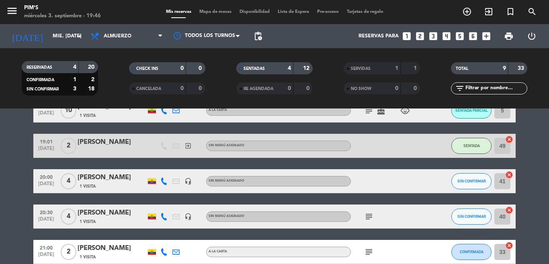
click at [366, 218] on icon "subject" at bounding box center [369, 217] width 10 height 10
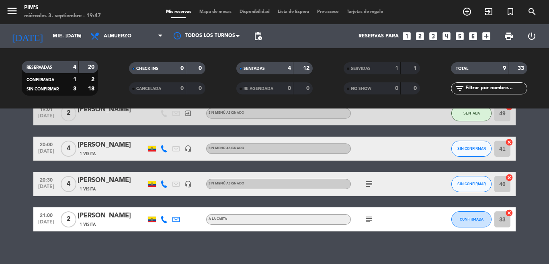
scroll to position [182, 0]
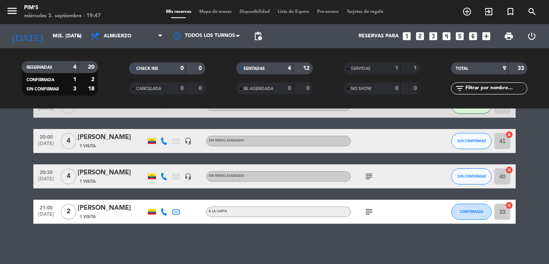
click at [8, 158] on bookings-row "17:29 [DATE] 3 [PERSON_NAME] exit_to_app Sin menú asignado SENTADA 2 cancel 17:…" at bounding box center [274, 93] width 549 height 260
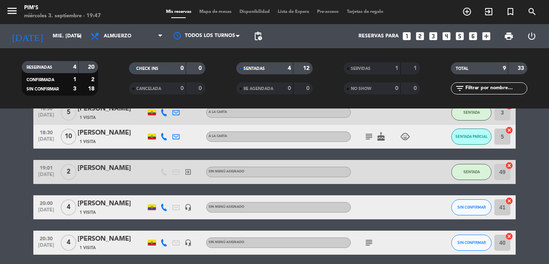
scroll to position [102, 0]
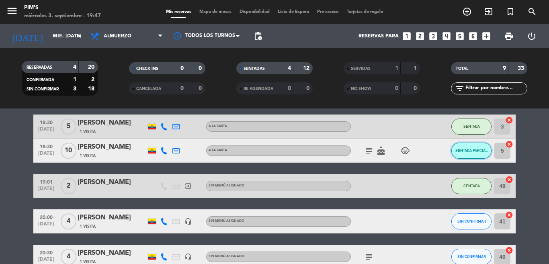
click at [473, 151] on span "SENTADA PARCIAL" at bounding box center [471, 150] width 33 height 4
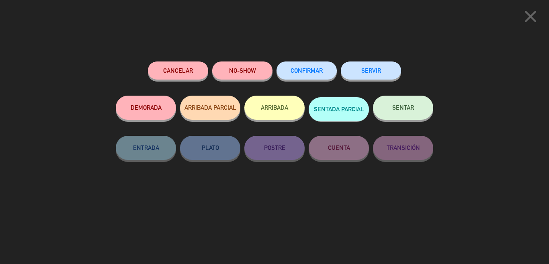
click at [390, 107] on button "SENTAR" at bounding box center [403, 108] width 60 height 24
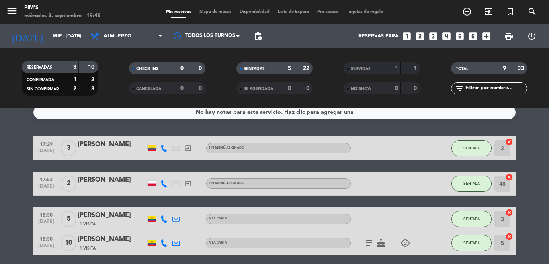
scroll to position [0, 0]
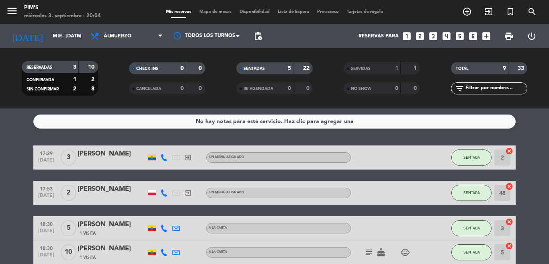
click at [394, 196] on div at bounding box center [387, 193] width 72 height 24
click at [49, 37] on input "mié. [DATE]" at bounding box center [83, 36] width 68 height 14
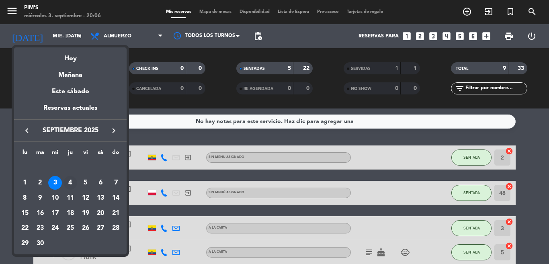
click at [69, 183] on div "4" at bounding box center [70, 183] width 14 height 14
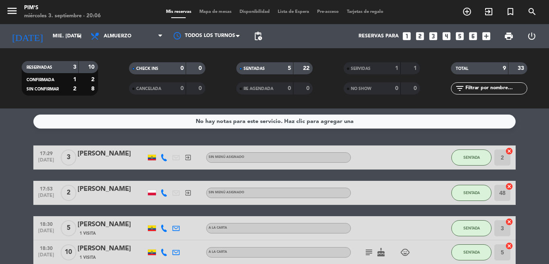
type input "[DEMOGRAPHIC_DATA] [DATE]"
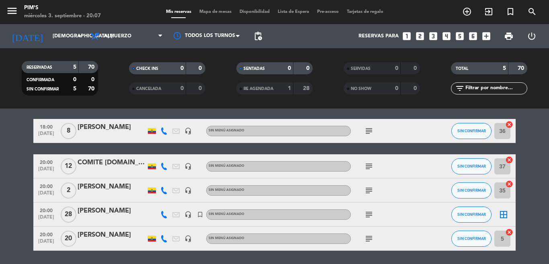
scroll to position [40, 0]
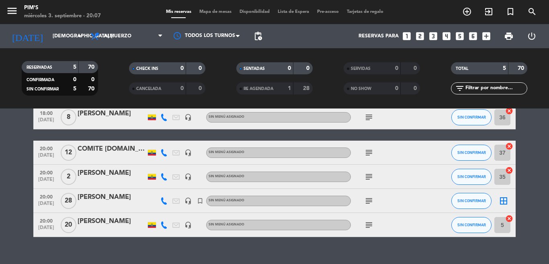
click at [366, 199] on icon "subject" at bounding box center [369, 201] width 10 height 10
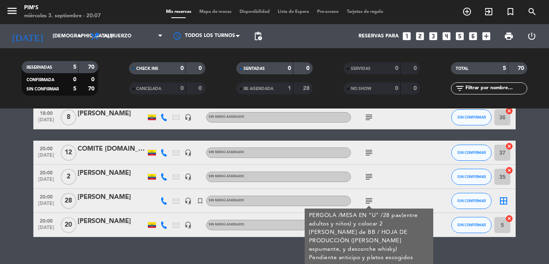
click at [366, 199] on icon "subject" at bounding box center [369, 201] width 10 height 10
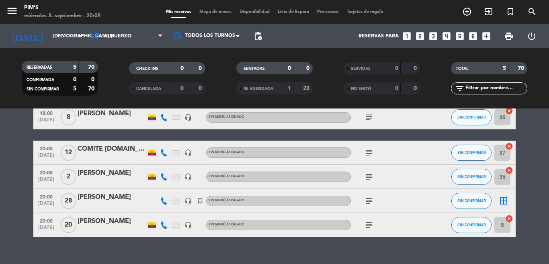
scroll to position [0, 0]
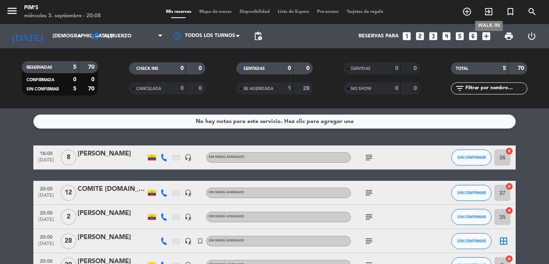
click at [489, 12] on icon "exit_to_app" at bounding box center [489, 12] width 10 height 10
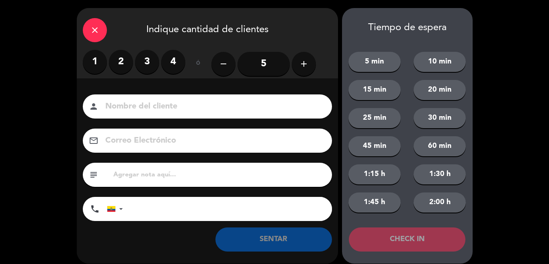
click at [119, 63] on label "2" at bounding box center [121, 62] width 24 height 24
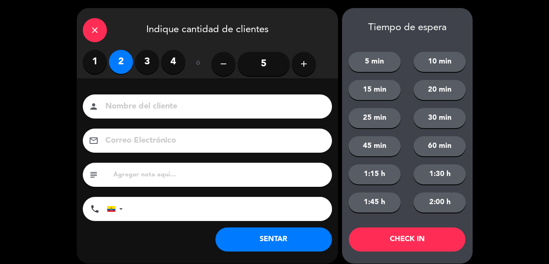
click at [120, 102] on input at bounding box center [212, 107] width 217 height 14
click at [114, 106] on input at bounding box center [212, 107] width 217 height 14
type input "[PERSON_NAME]"
click at [135, 211] on input "tel" at bounding box center [231, 209] width 201 height 24
type input "0995693663"
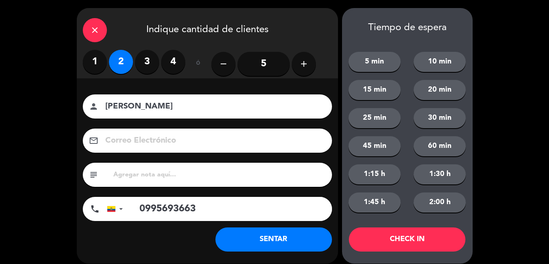
click at [266, 239] on button "SENTAR" at bounding box center [273, 239] width 117 height 24
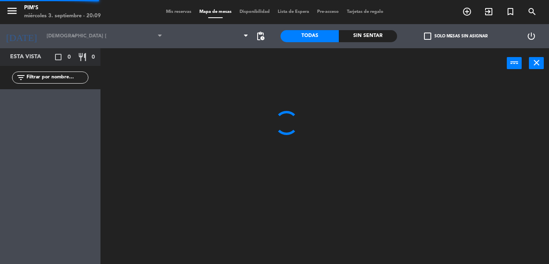
type input "mié. [DATE]"
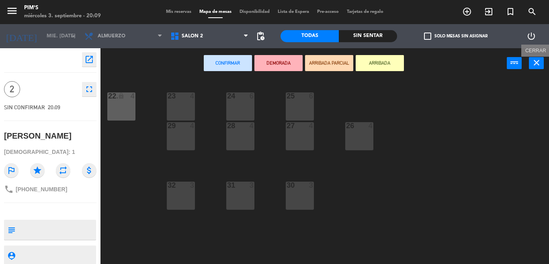
click at [537, 66] on icon "close" at bounding box center [536, 63] width 10 height 10
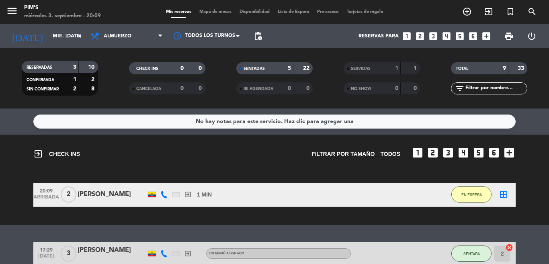
click at [357, 168] on div "exit_to_app CHECK INS Filtrar por tamaño TODOS looks_one looks_two looks_3 look…" at bounding box center [274, 180] width 549 height 90
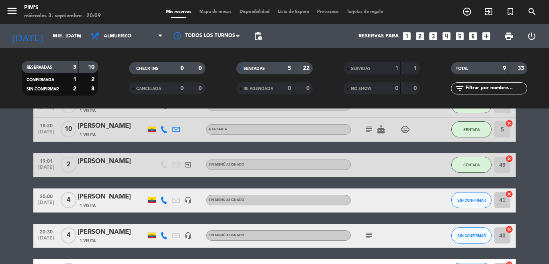
scroll to position [278, 0]
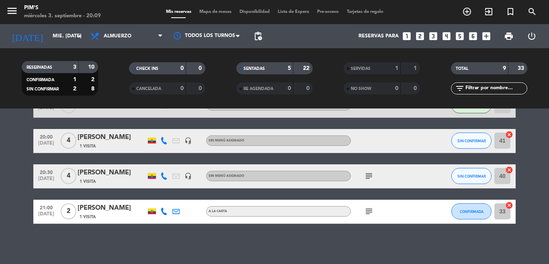
click at [364, 211] on icon "subject" at bounding box center [369, 211] width 10 height 10
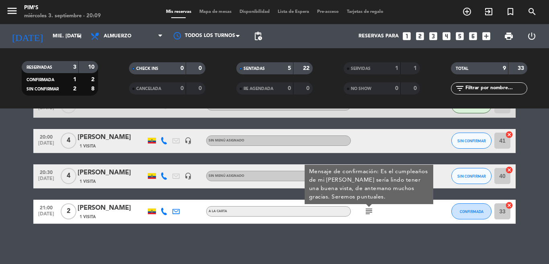
click at [364, 211] on icon "subject" at bounding box center [369, 211] width 10 height 10
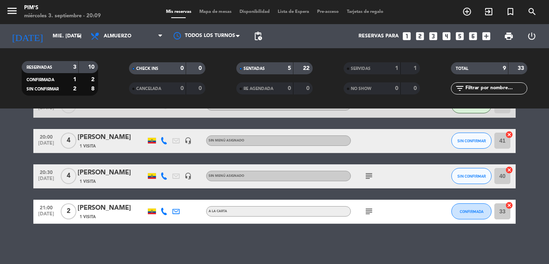
click at [365, 176] on icon "subject" at bounding box center [369, 176] width 10 height 10
click at [366, 211] on icon "subject" at bounding box center [369, 211] width 10 height 10
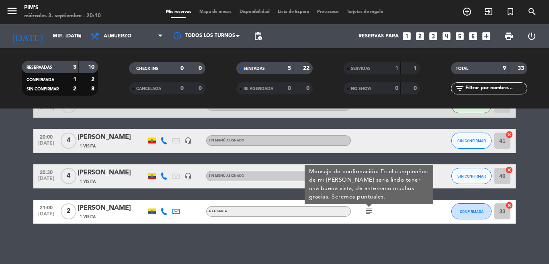
click at [366, 211] on icon "subject" at bounding box center [369, 211] width 10 height 10
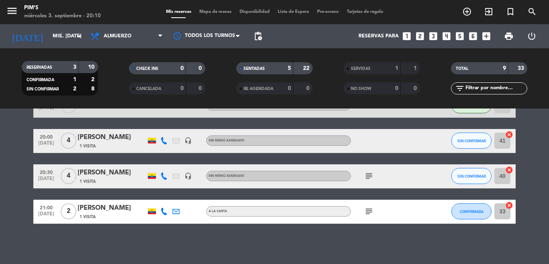
click at [362, 235] on div "No hay notas para este servicio. Haz clic para agregar una exit_to_app CHECK IN…" at bounding box center [274, 185] width 549 height 155
click at [362, 245] on div "No hay notas para este servicio. Haz clic para agregar una exit_to_app CHECK IN…" at bounding box center [274, 185] width 549 height 155
click at [378, 143] on div at bounding box center [387, 141] width 72 height 24
click at [377, 148] on div at bounding box center [387, 141] width 72 height 24
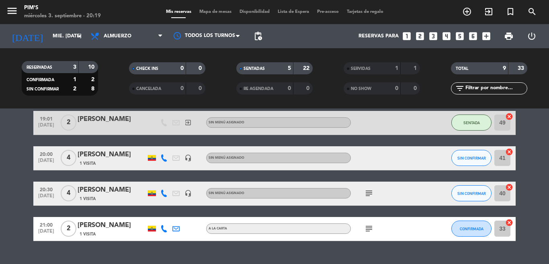
scroll to position [263, 0]
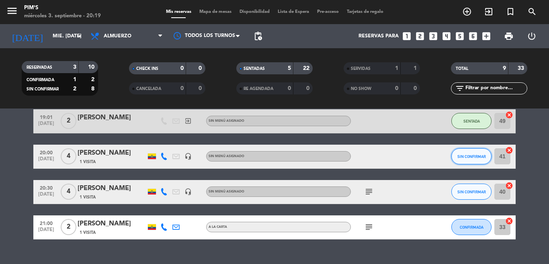
click at [472, 156] on span "SIN CONFIRMAR" at bounding box center [471, 156] width 29 height 4
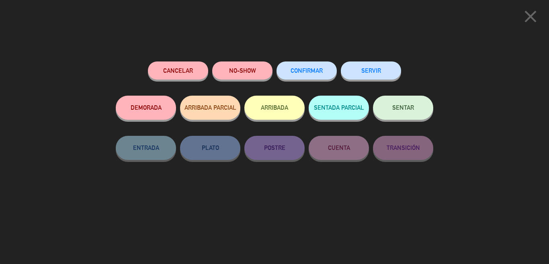
click at [414, 107] on button "SENTAR" at bounding box center [403, 108] width 60 height 24
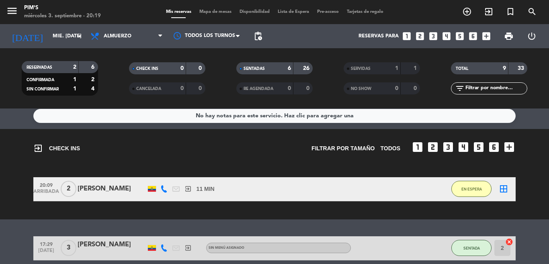
scroll to position [0, 0]
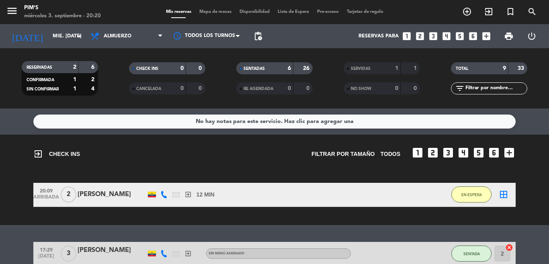
click at [499, 193] on icon "border_all" at bounding box center [504, 195] width 10 height 10
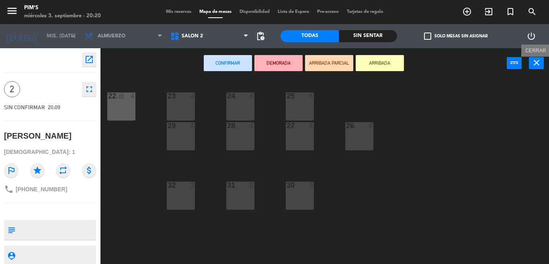
click at [537, 63] on icon "close" at bounding box center [536, 63] width 10 height 10
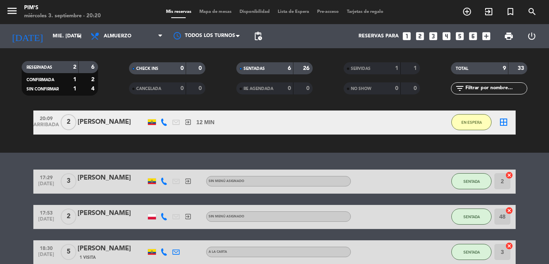
scroll to position [161, 0]
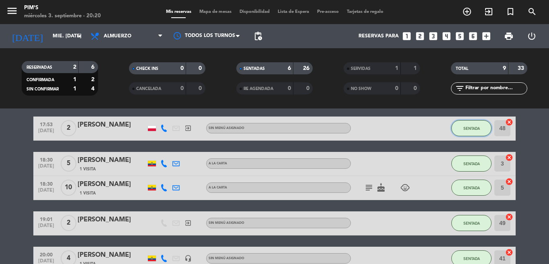
click at [475, 123] on button "SENTADA" at bounding box center [471, 128] width 40 height 16
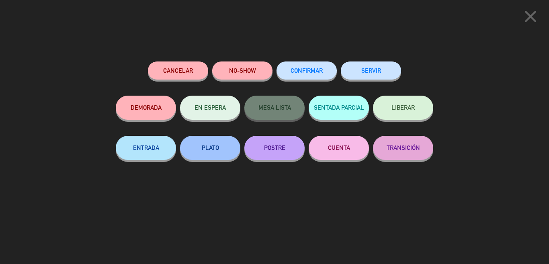
click at [391, 62] on div "SERVIR" at bounding box center [371, 78] width 60 height 34
click at [363, 71] on button "SERVIR" at bounding box center [371, 70] width 60 height 18
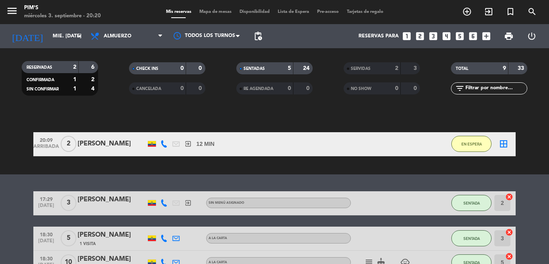
scroll to position [40, 0]
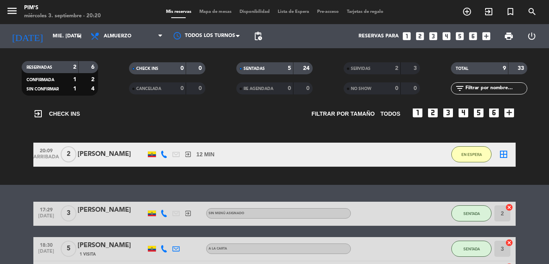
click at [500, 151] on icon "border_all" at bounding box center [504, 154] width 10 height 10
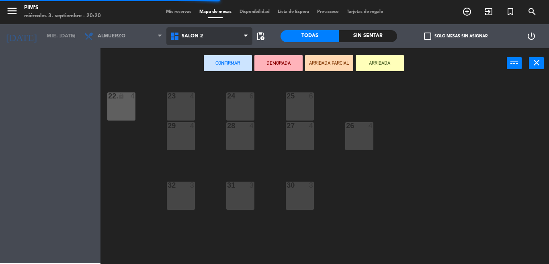
click at [184, 38] on span "Salón 2" at bounding box center [192, 36] width 21 height 6
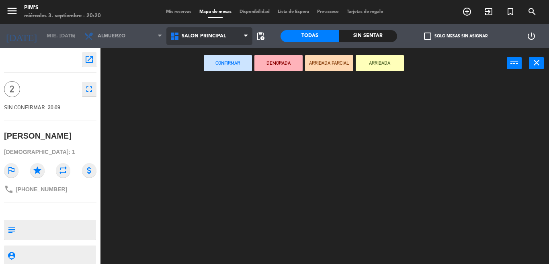
click at [211, 73] on ng-component "menu Pim's miércoles 3. septiembre - 20:20 Mis reservas Mapa de mesas Disponibi…" at bounding box center [274, 132] width 549 height 264
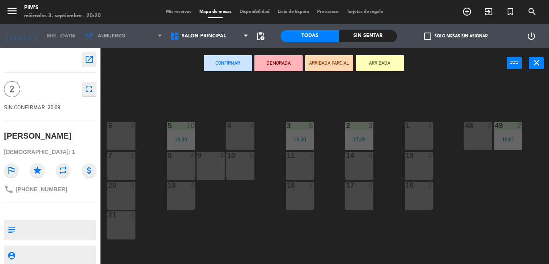
click at [478, 131] on div "48 2" at bounding box center [478, 136] width 28 height 28
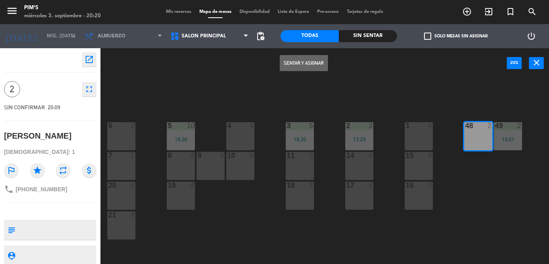
click at [298, 63] on button "Sentar y Asignar" at bounding box center [304, 63] width 48 height 16
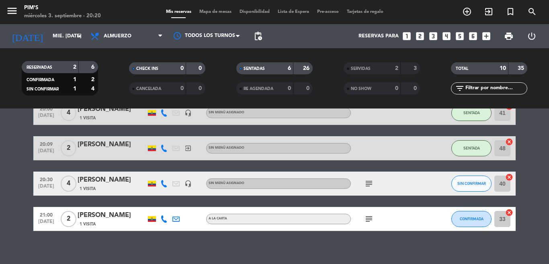
scroll to position [135, 0]
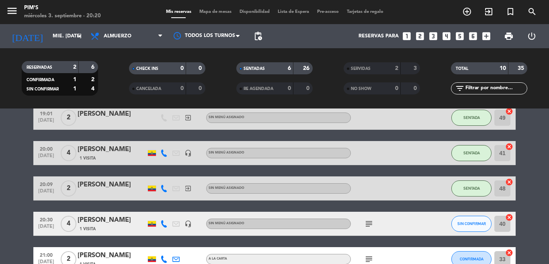
click at [506, 145] on icon "cancel" at bounding box center [509, 147] width 8 height 8
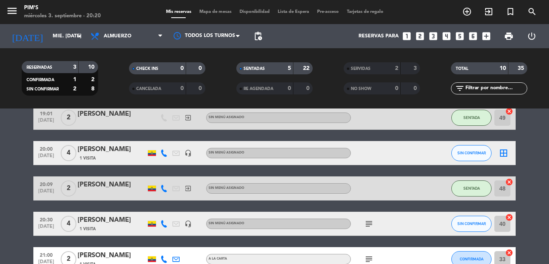
click at [499, 153] on icon "border_all" at bounding box center [504, 153] width 10 height 10
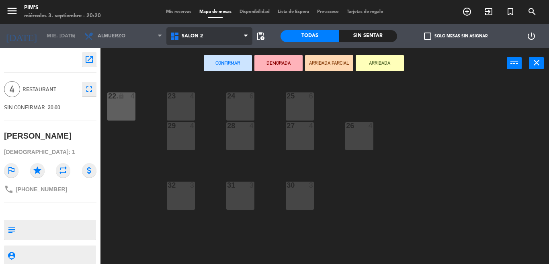
click at [213, 36] on span "Salón 2" at bounding box center [209, 36] width 86 height 18
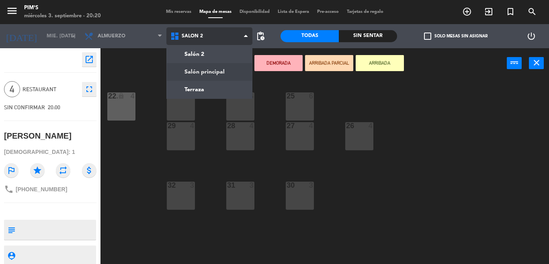
click at [225, 70] on ng-component "menu Pim's miércoles 3. septiembre - 20:20 Mis reservas Mapa de mesas Disponibi…" at bounding box center [274, 132] width 549 height 264
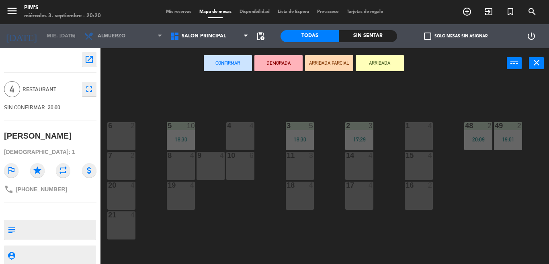
click at [416, 136] on div "1 4" at bounding box center [419, 136] width 28 height 28
click at [413, 131] on div "1 4" at bounding box center [419, 136] width 28 height 28
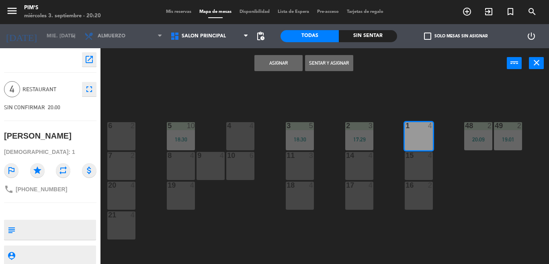
click at [324, 66] on button "Sentar y Asignar" at bounding box center [329, 63] width 48 height 16
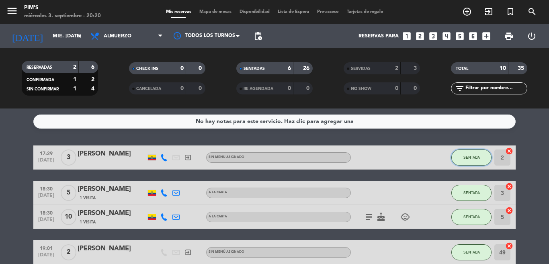
click at [463, 160] on button "SENTADA" at bounding box center [471, 157] width 40 height 16
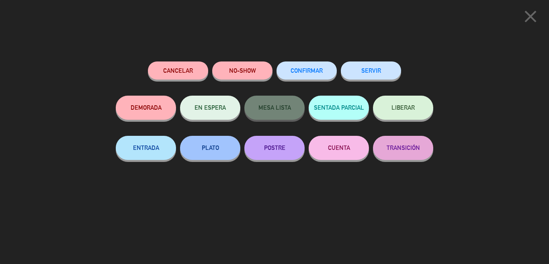
click at [370, 70] on button "SERVIR" at bounding box center [371, 70] width 60 height 18
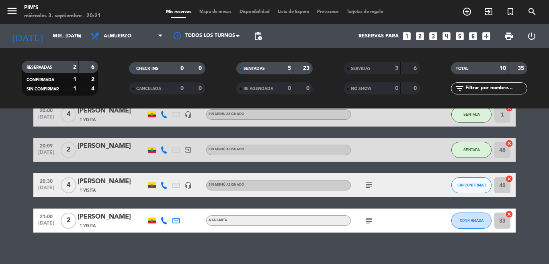
scroll to position [147, 0]
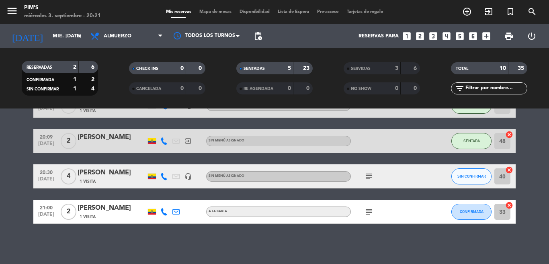
click at [364, 176] on icon "subject" at bounding box center [369, 177] width 10 height 10
click at [365, 213] on icon "subject" at bounding box center [369, 212] width 10 height 10
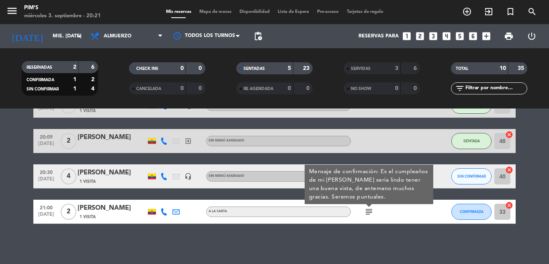
click at [365, 213] on icon "subject" at bounding box center [369, 212] width 10 height 10
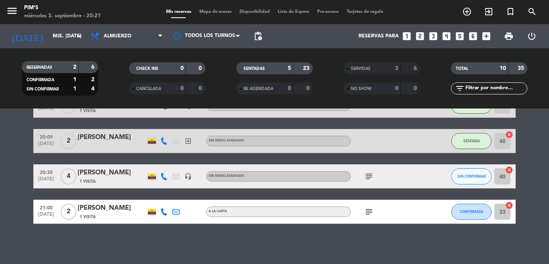
click at [368, 174] on icon "subject" at bounding box center [369, 177] width 10 height 10
click at [364, 215] on icon "subject" at bounding box center [369, 212] width 10 height 10
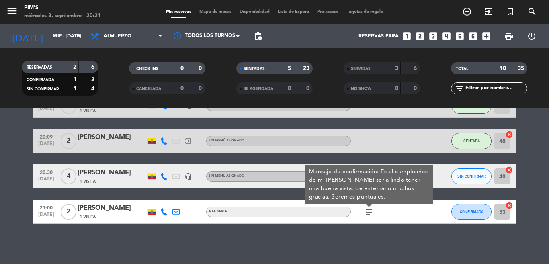
click at [395, 215] on div "subject Mensaje de confirmación: Es el cumpleaños de mi [PERSON_NAME] sería lin…" at bounding box center [387, 212] width 72 height 24
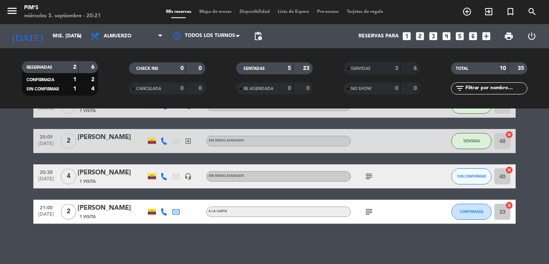
click at [505, 171] on icon "cancel" at bounding box center [509, 170] width 8 height 8
click at [499, 179] on icon "border_all" at bounding box center [504, 177] width 10 height 10
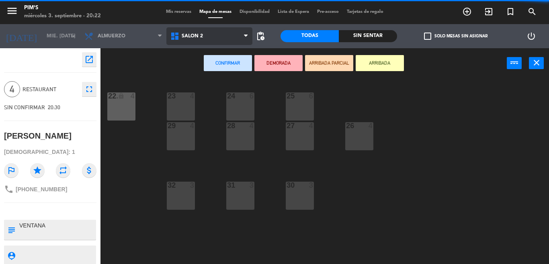
click at [194, 39] on span "Salón 2" at bounding box center [209, 36] width 86 height 18
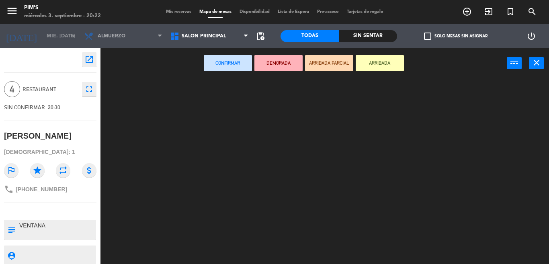
drag, startPoint x: 209, startPoint y: 69, endPoint x: 201, endPoint y: 69, distance: 7.6
click at [201, 69] on ng-component "menu Pim's miércoles 3. septiembre - 20:22 Mis reservas Mapa de mesas Disponibi…" at bounding box center [274, 132] width 549 height 264
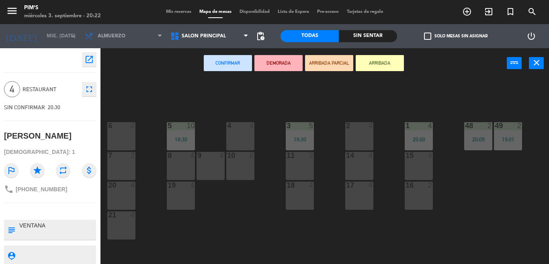
click at [245, 137] on div "4 4" at bounding box center [240, 136] width 28 height 28
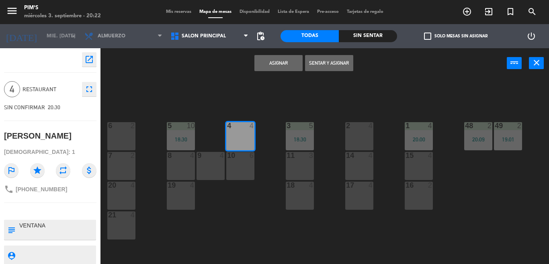
click at [278, 64] on button "Asignar" at bounding box center [278, 63] width 48 height 16
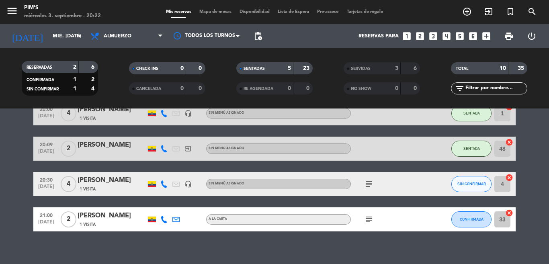
scroll to position [147, 0]
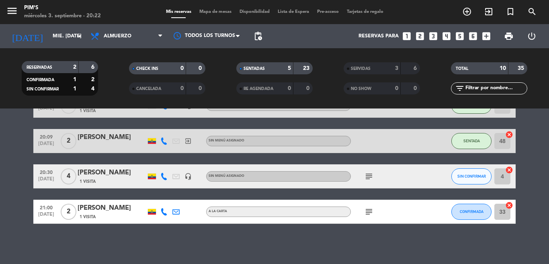
click at [506, 205] on icon "cancel" at bounding box center [509, 205] width 8 height 8
click at [500, 211] on icon "border_all" at bounding box center [504, 212] width 10 height 10
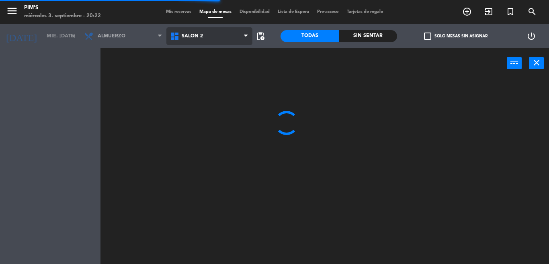
click at [190, 34] on span "Salón 2" at bounding box center [192, 36] width 21 height 6
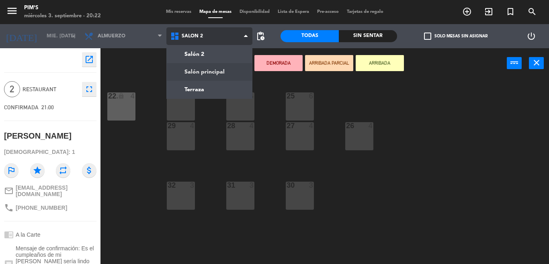
click at [209, 73] on ng-component "menu Pim's miércoles 3. septiembre - 20:22 Mis reservas Mapa de mesas Disponibi…" at bounding box center [274, 132] width 549 height 264
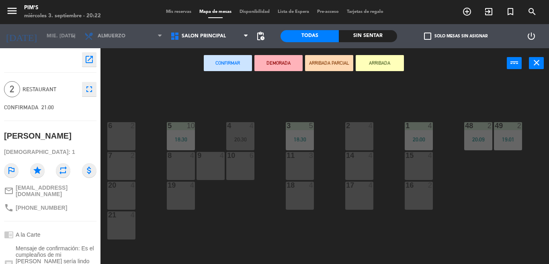
click at [119, 137] on div "6 2" at bounding box center [121, 136] width 28 height 28
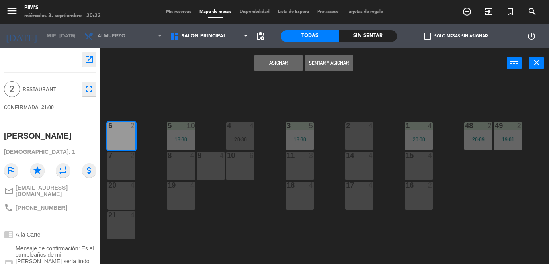
click at [271, 61] on button "Asignar" at bounding box center [278, 63] width 48 height 16
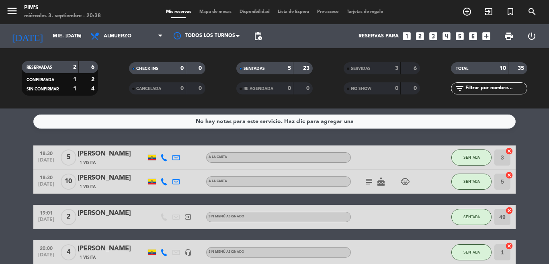
click at [0, 159] on bookings-row "18:30 [DATE] 5 [PERSON_NAME] 1 Visita A la Carta SENTADA 3 cancel 18:30 [DATE] …" at bounding box center [274, 257] width 549 height 225
click at [487, 14] on icon "exit_to_app" at bounding box center [489, 12] width 10 height 10
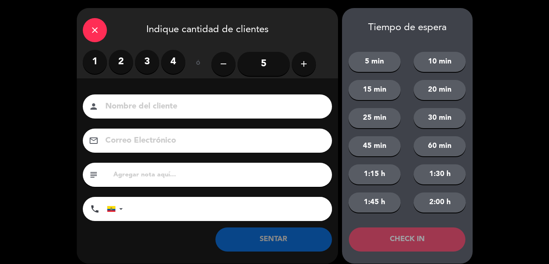
click at [147, 58] on label "3" at bounding box center [147, 62] width 24 height 24
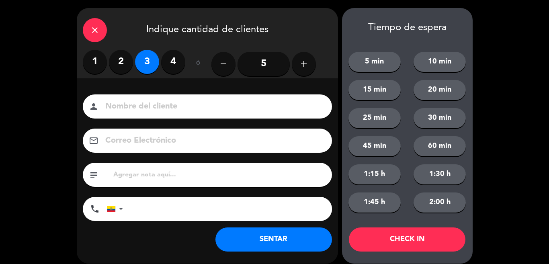
click at [153, 105] on input at bounding box center [212, 107] width 217 height 14
click at [201, 104] on input at bounding box center [212, 107] width 217 height 14
type input "[PERSON_NAME]"
click at [151, 204] on input "tel" at bounding box center [231, 209] width 201 height 24
type input "0995712703"
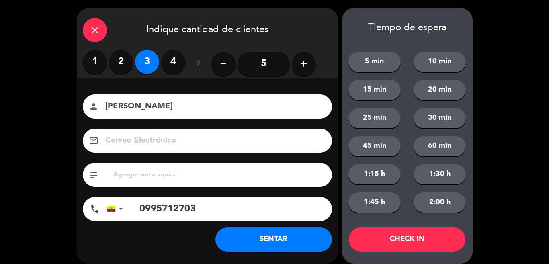
click at [298, 238] on button "SENTAR" at bounding box center [273, 239] width 117 height 24
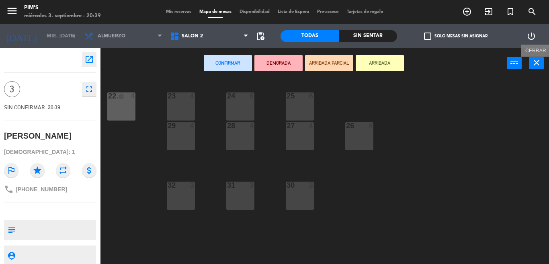
click at [533, 65] on icon "close" at bounding box center [536, 63] width 10 height 10
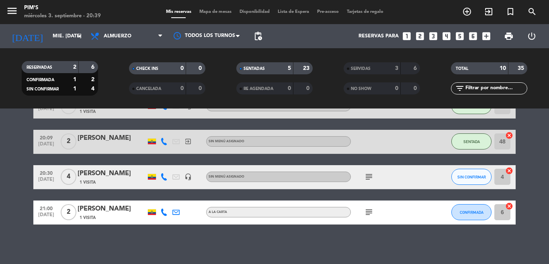
scroll to position [243, 0]
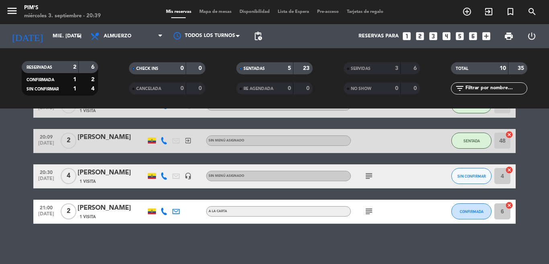
click at [294, 241] on div "No hay notas para este servicio. Haz clic para agregar una exit_to_app CHECK IN…" at bounding box center [274, 185] width 549 height 155
click at [487, 16] on icon "exit_to_app" at bounding box center [489, 12] width 10 height 10
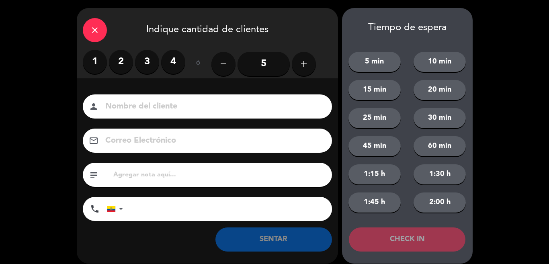
click at [121, 59] on label "2" at bounding box center [121, 62] width 24 height 24
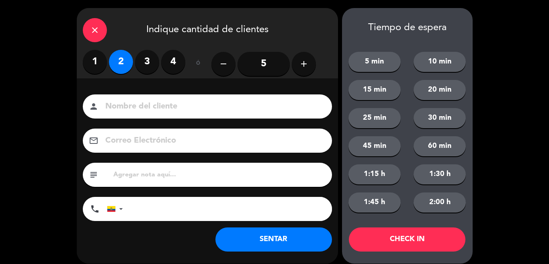
click at [161, 110] on input at bounding box center [212, 107] width 217 height 14
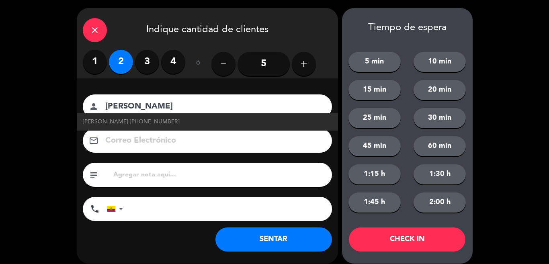
type input "[PERSON_NAME]"
click at [189, 213] on input "tel" at bounding box center [231, 209] width 201 height 24
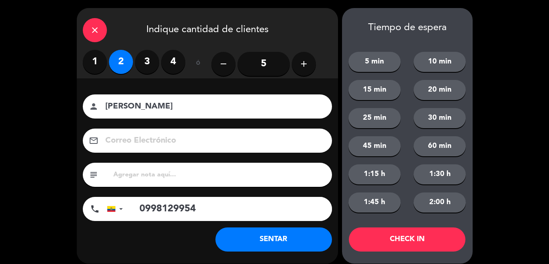
type input "0998129954"
click at [274, 237] on button "SENTAR" at bounding box center [273, 239] width 117 height 24
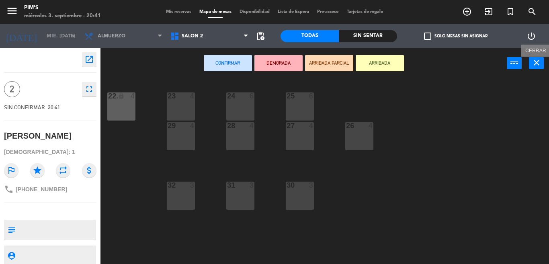
click at [535, 63] on icon "close" at bounding box center [536, 63] width 10 height 10
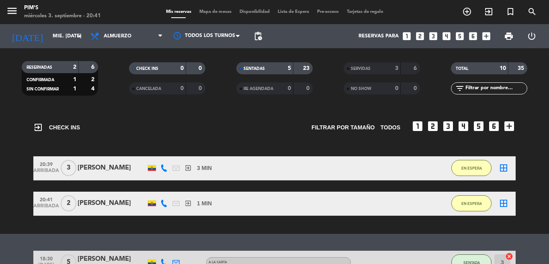
scroll to position [40, 0]
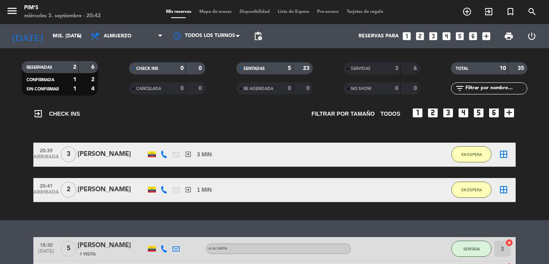
click at [499, 153] on icon "border_all" at bounding box center [504, 154] width 10 height 10
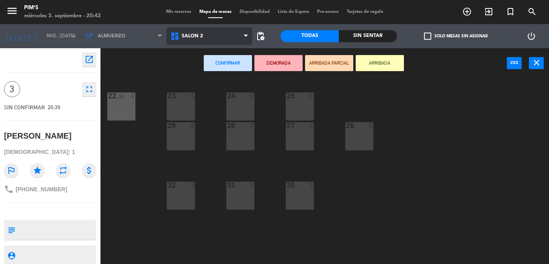
click at [190, 36] on span "Salón 2" at bounding box center [192, 36] width 21 height 6
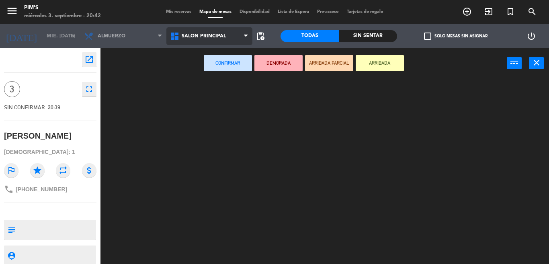
click at [215, 72] on ng-component "menu Pim's miércoles 3. septiembre - 20:42 Mis reservas Mapa de mesas Disponibi…" at bounding box center [274, 132] width 549 height 264
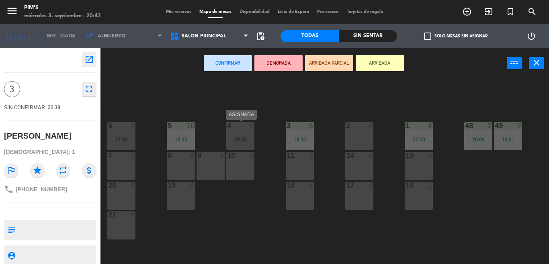
click at [243, 133] on div "4 4 20:30" at bounding box center [240, 136] width 28 height 28
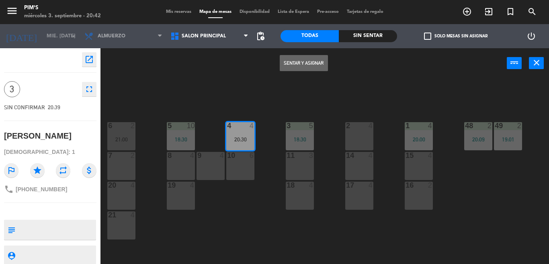
click at [309, 65] on button "Sentar y Asignar" at bounding box center [304, 63] width 48 height 16
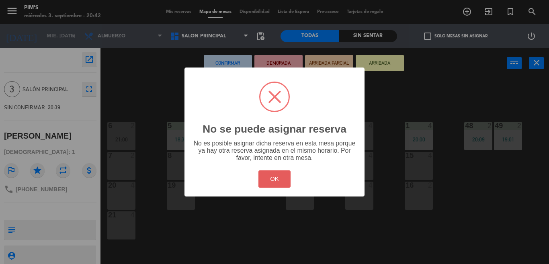
click at [270, 178] on button "OK" at bounding box center [274, 178] width 33 height 17
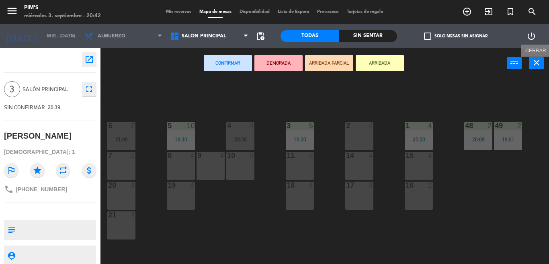
click at [533, 63] on icon "close" at bounding box center [536, 63] width 10 height 10
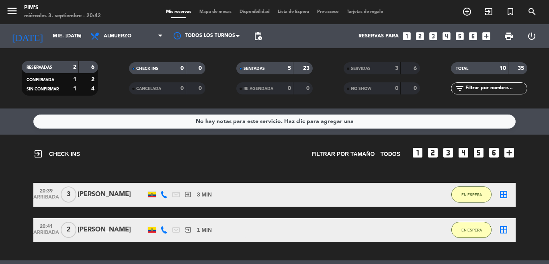
click at [522, 171] on div "exit_to_app CHECK INS Filtrar por tamaño TODOS looks_one looks_two looks_3 look…" at bounding box center [274, 198] width 549 height 126
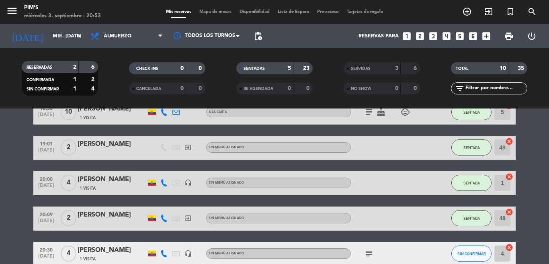
scroll to position [278, 0]
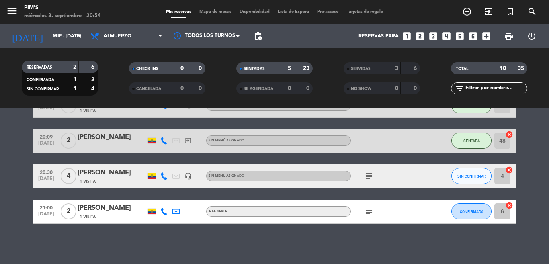
click at [364, 209] on icon "subject" at bounding box center [369, 211] width 10 height 10
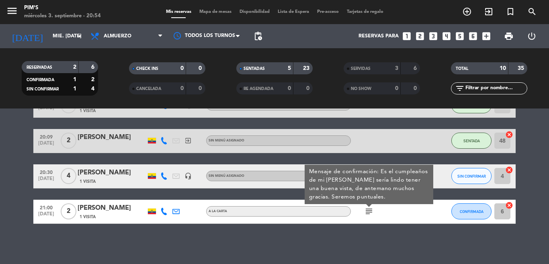
click at [364, 209] on icon "subject" at bounding box center [369, 211] width 10 height 10
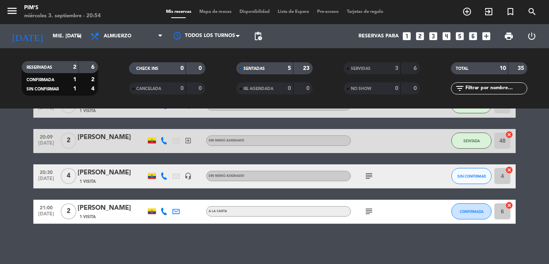
click at [372, 224] on div "No hay notas para este servicio. Haz clic para agregar una exit_to_app CHECK IN…" at bounding box center [274, 185] width 549 height 155
click at [505, 203] on icon "cancel" at bounding box center [509, 205] width 8 height 8
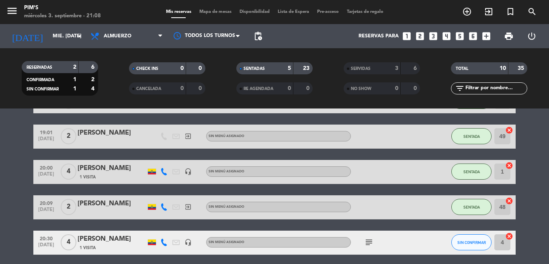
scroll to position [198, 0]
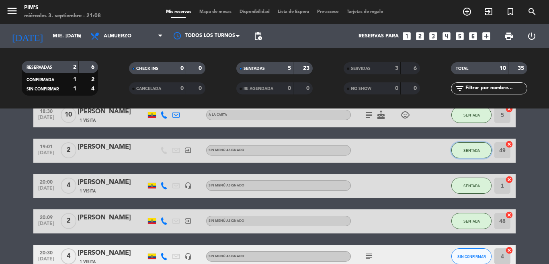
click at [470, 152] on span "SENTADA" at bounding box center [471, 150] width 16 height 4
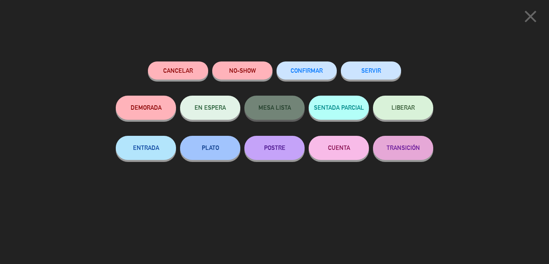
click at [390, 70] on button "SERVIR" at bounding box center [371, 70] width 60 height 18
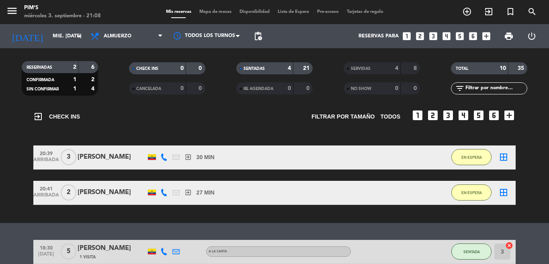
scroll to position [118, 0]
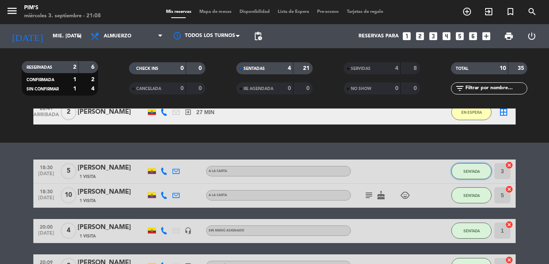
click at [459, 172] on button "SENTADA" at bounding box center [471, 171] width 40 height 16
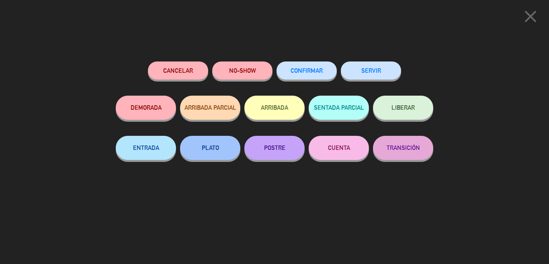
click at [526, 20] on icon "close" at bounding box center [530, 16] width 20 height 20
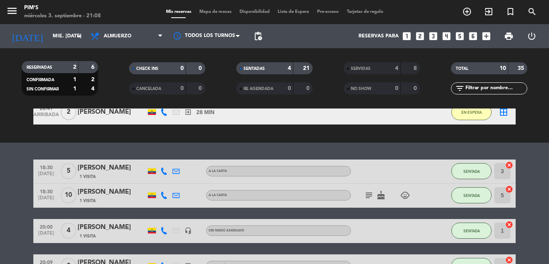
click at [87, 166] on div "[PERSON_NAME]" at bounding box center [112, 168] width 68 height 10
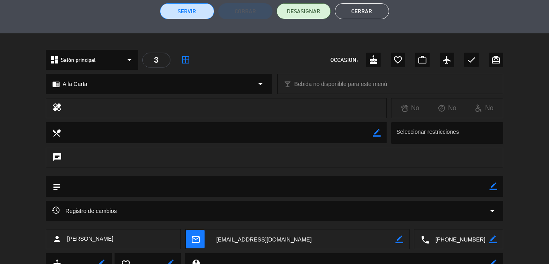
scroll to position [237, 0]
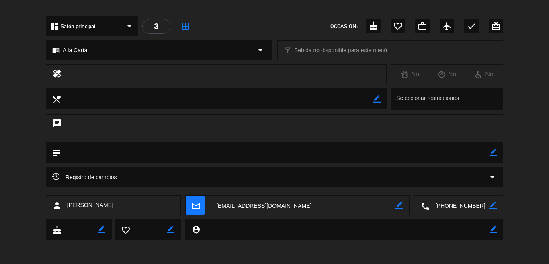
drag, startPoint x: 301, startPoint y: 205, endPoint x: 209, endPoint y: 205, distance: 92.4
click at [210, 205] on textarea at bounding box center [302, 206] width 185 height 20
drag, startPoint x: 286, startPoint y: 206, endPoint x: 214, endPoint y: 209, distance: 72.4
click at [214, 209] on textarea at bounding box center [302, 206] width 185 height 20
drag, startPoint x: 209, startPoint y: 206, endPoint x: 298, endPoint y: 207, distance: 89.2
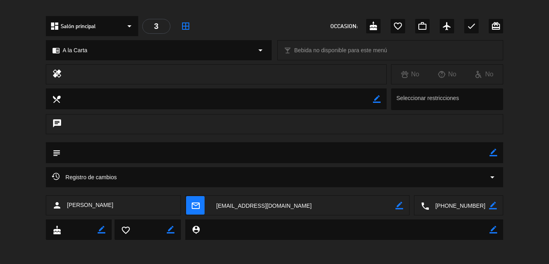
click at [298, 207] on textarea at bounding box center [302, 206] width 185 height 20
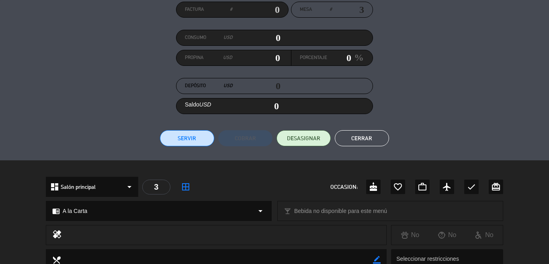
click at [352, 141] on button "Cerrar" at bounding box center [362, 138] width 54 height 16
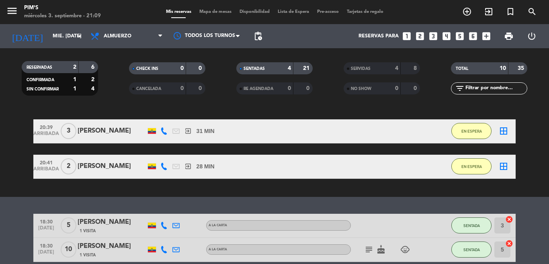
scroll to position [37, 0]
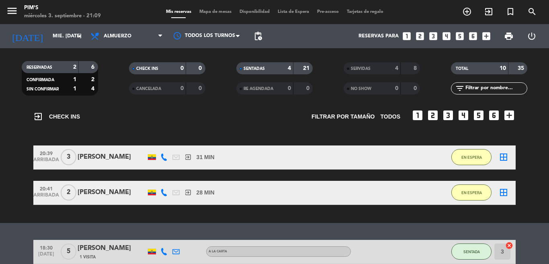
click at [501, 193] on icon "border_all" at bounding box center [504, 193] width 10 height 10
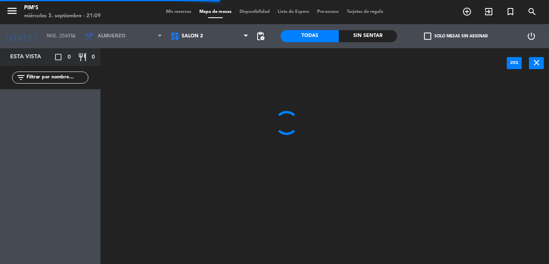
click at [191, 37] on span "Salón 2" at bounding box center [192, 36] width 21 height 6
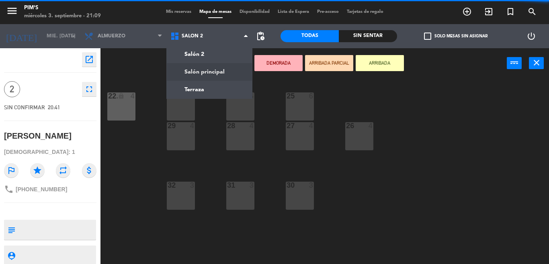
click at [209, 74] on ng-component "menu Pim's miércoles 3. septiembre - 21:09 Mis reservas Mapa de mesas Disponibi…" at bounding box center [274, 132] width 549 height 264
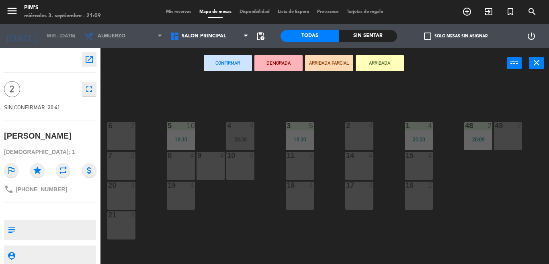
click at [507, 129] on div at bounding box center [507, 125] width 13 height 7
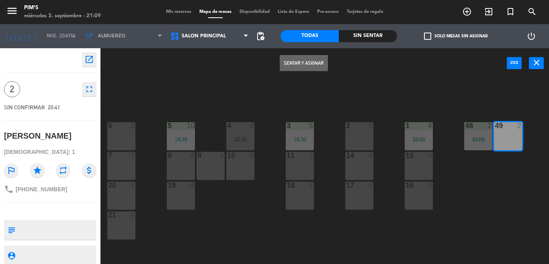
drag, startPoint x: 303, startPoint y: 61, endPoint x: 291, endPoint y: 59, distance: 12.7
click at [291, 59] on button "Sentar y Asignar" at bounding box center [304, 63] width 48 height 16
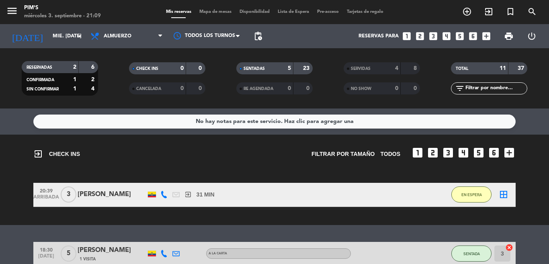
scroll to position [40, 0]
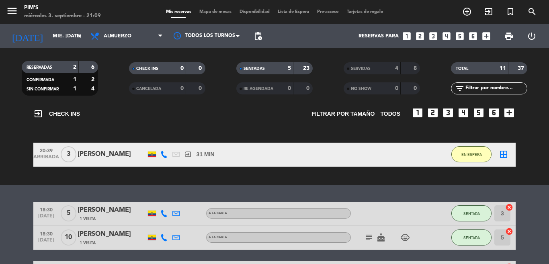
click at [499, 152] on icon "border_all" at bounding box center [504, 154] width 10 height 10
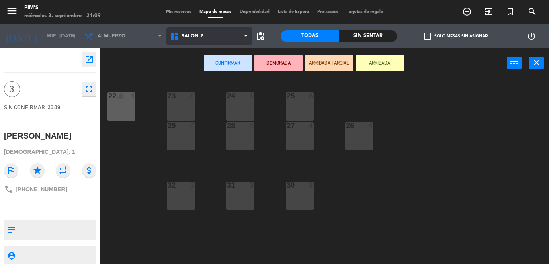
click at [210, 39] on span "Salón 2" at bounding box center [209, 36] width 86 height 18
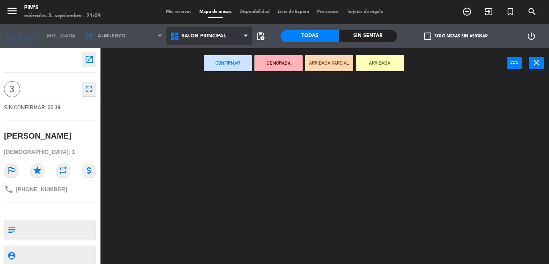
click at [221, 72] on ng-component "menu Pim's miércoles 3. septiembre - 21:09 Mis reservas Mapa de mesas Disponibi…" at bounding box center [274, 132] width 549 height 264
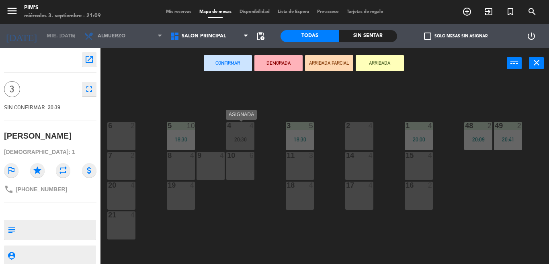
click at [236, 144] on div "4 4 20:30" at bounding box center [240, 136] width 28 height 28
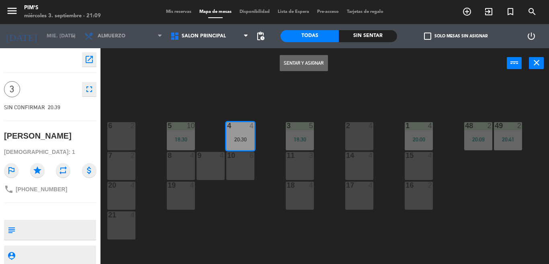
click at [305, 67] on button "Sentar y Asignar" at bounding box center [304, 63] width 48 height 16
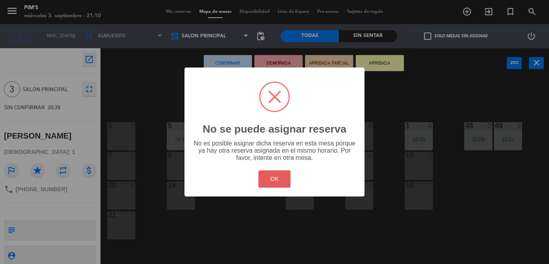
click at [273, 182] on button "OK" at bounding box center [274, 178] width 33 height 17
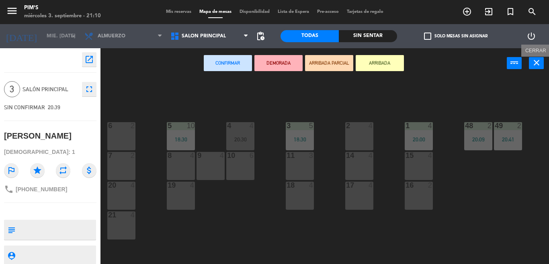
click at [533, 61] on icon "close" at bounding box center [536, 63] width 10 height 10
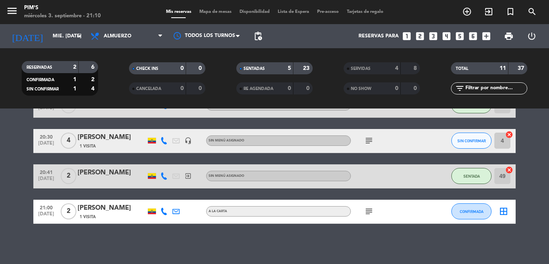
scroll to position [203, 0]
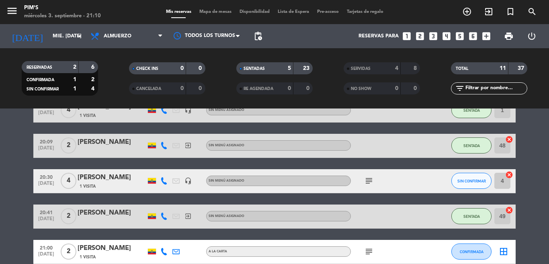
click at [505, 175] on icon "cancel" at bounding box center [509, 175] width 8 height 8
click at [364, 184] on icon "subject" at bounding box center [369, 181] width 10 height 10
click at [396, 184] on div "subject VENTANA" at bounding box center [387, 181] width 72 height 24
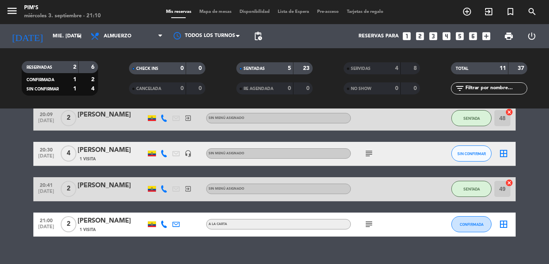
scroll to position [243, 0]
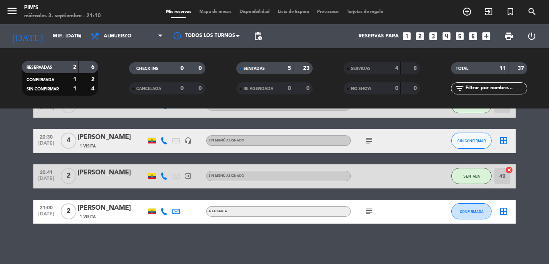
click at [364, 214] on icon "subject" at bounding box center [369, 211] width 10 height 10
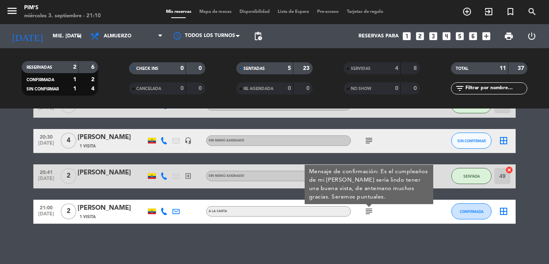
click at [406, 208] on div "subject Mensaje de confirmación: Es el cumpleaños de mi [PERSON_NAME] sería lin…" at bounding box center [387, 212] width 72 height 24
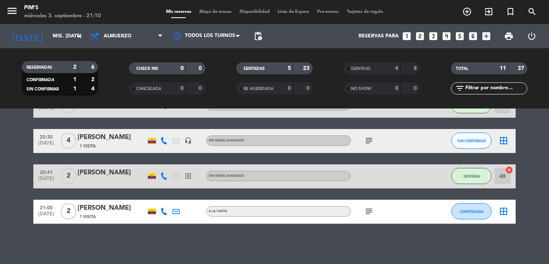
click at [499, 213] on icon "border_all" at bounding box center [504, 211] width 10 height 10
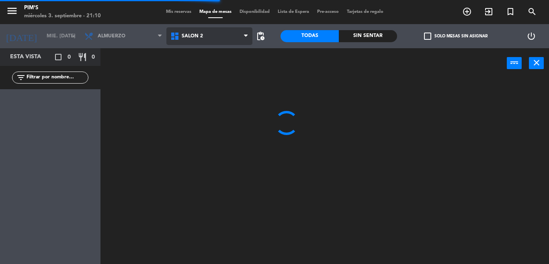
click at [195, 37] on span "Salón 2" at bounding box center [192, 36] width 21 height 6
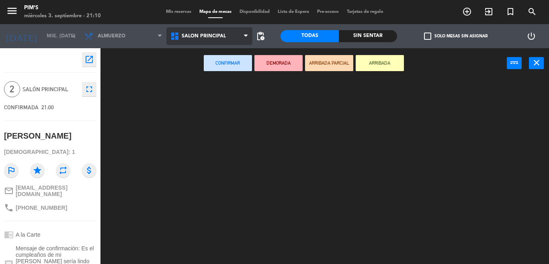
click at [207, 70] on ng-component "menu Pim's miércoles 3. septiembre - 21:10 Mis reservas Mapa de mesas Disponibi…" at bounding box center [274, 132] width 549 height 264
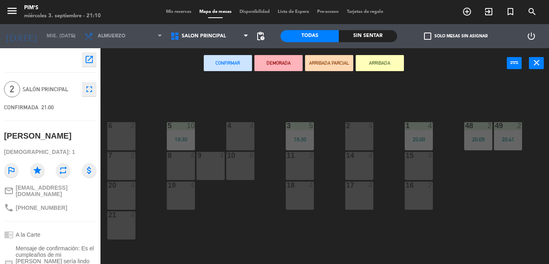
click at [364, 137] on div "2 4" at bounding box center [359, 136] width 28 height 28
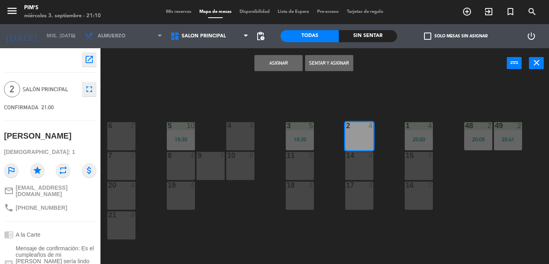
click at [328, 63] on button "Sentar y Asignar" at bounding box center [329, 63] width 48 height 16
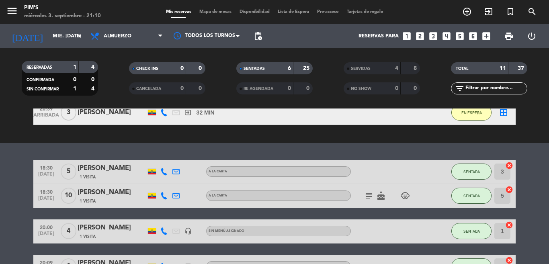
scroll to position [80, 0]
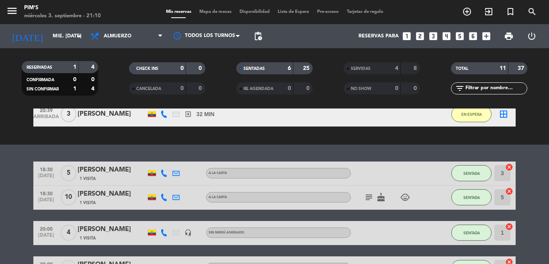
click at [502, 111] on icon "border_all" at bounding box center [504, 114] width 10 height 10
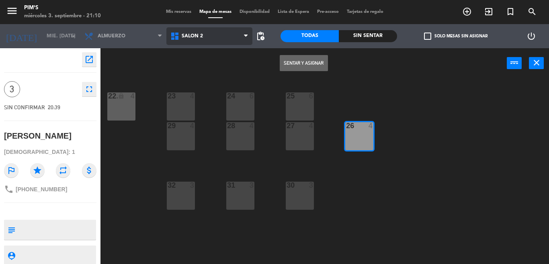
click at [209, 38] on span "Salón 2" at bounding box center [209, 36] width 86 height 18
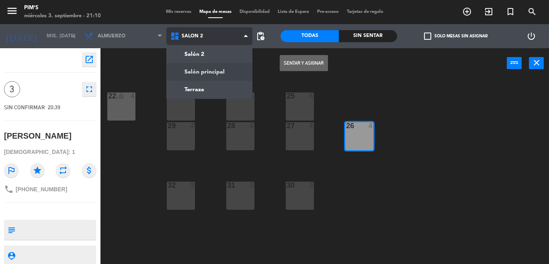
click at [219, 68] on ng-component "menu Pim's miércoles 3. septiembre - 21:10 Mis reservas Mapa de mesas Disponibi…" at bounding box center [274, 132] width 549 height 264
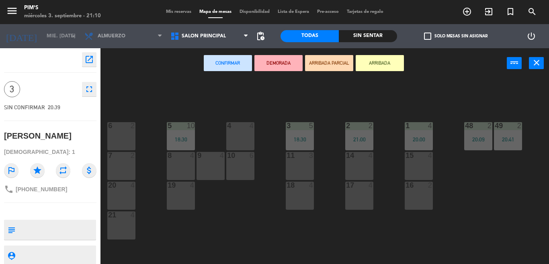
click at [237, 137] on div "4 4" at bounding box center [240, 136] width 28 height 28
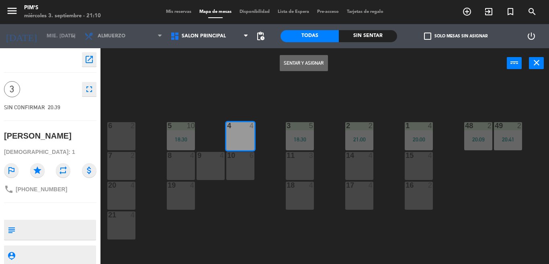
click at [302, 67] on button "Sentar y Asignar" at bounding box center [304, 63] width 48 height 16
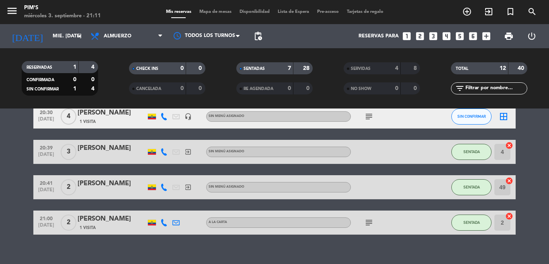
scroll to position [182, 0]
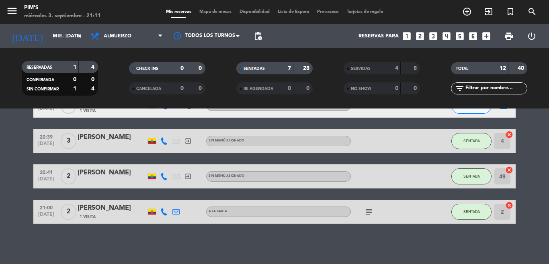
click at [364, 210] on icon "subject" at bounding box center [369, 212] width 10 height 10
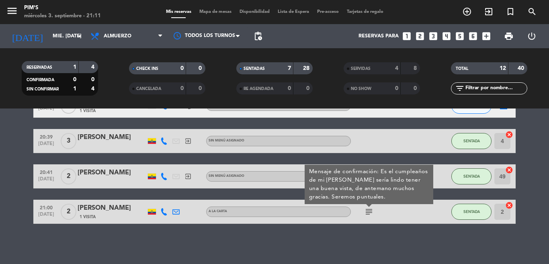
click at [364, 210] on icon "subject" at bounding box center [369, 212] width 10 height 10
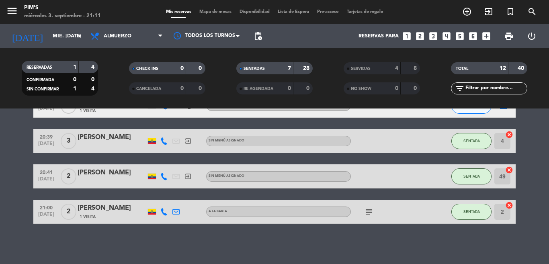
click at [397, 218] on div "subject" at bounding box center [387, 212] width 72 height 24
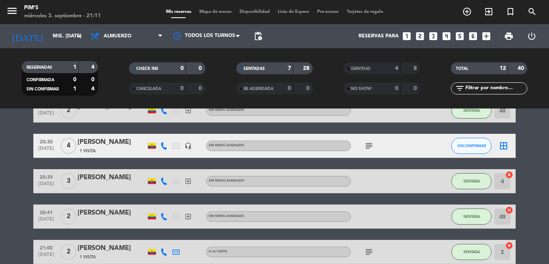
scroll to position [102, 0]
